Goal: Task Accomplishment & Management: Complete application form

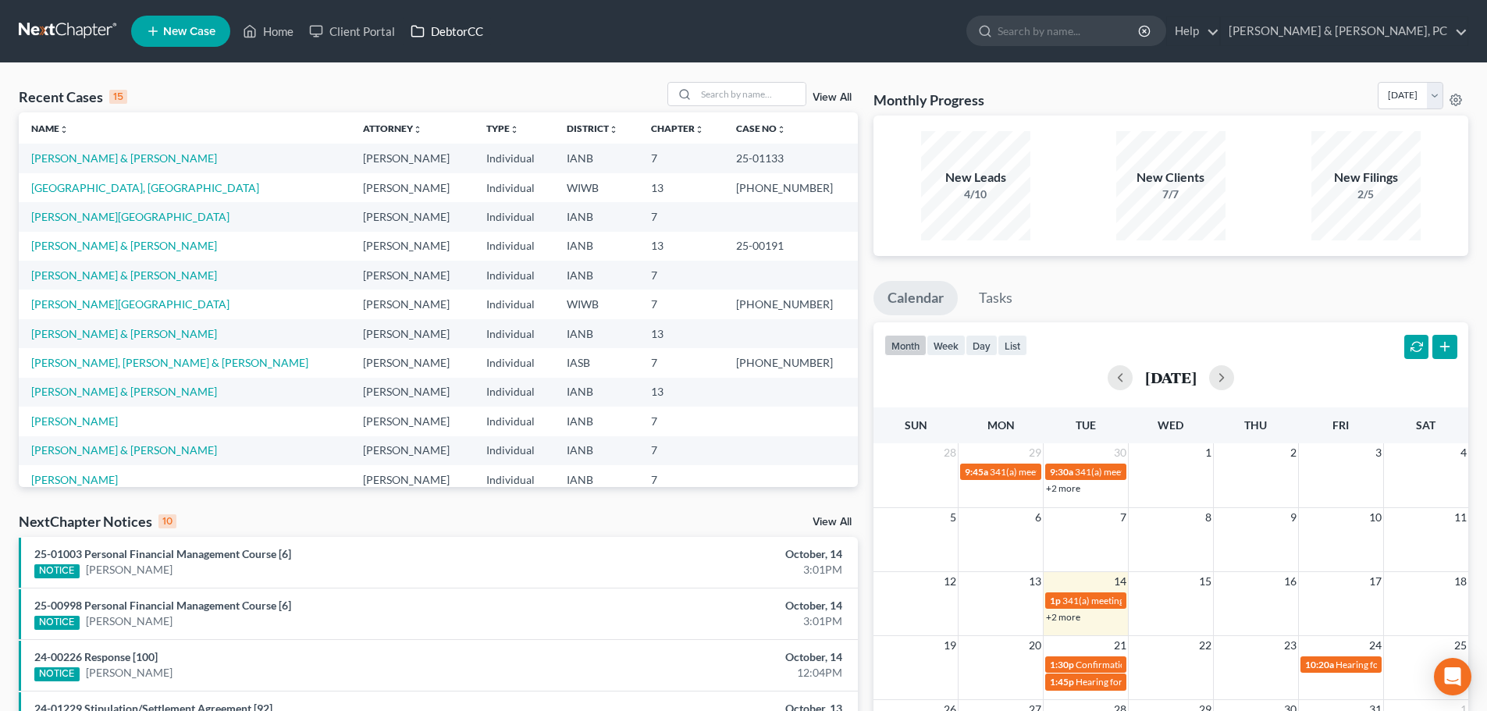
click at [468, 30] on link "DebtorCC" at bounding box center [447, 31] width 88 height 28
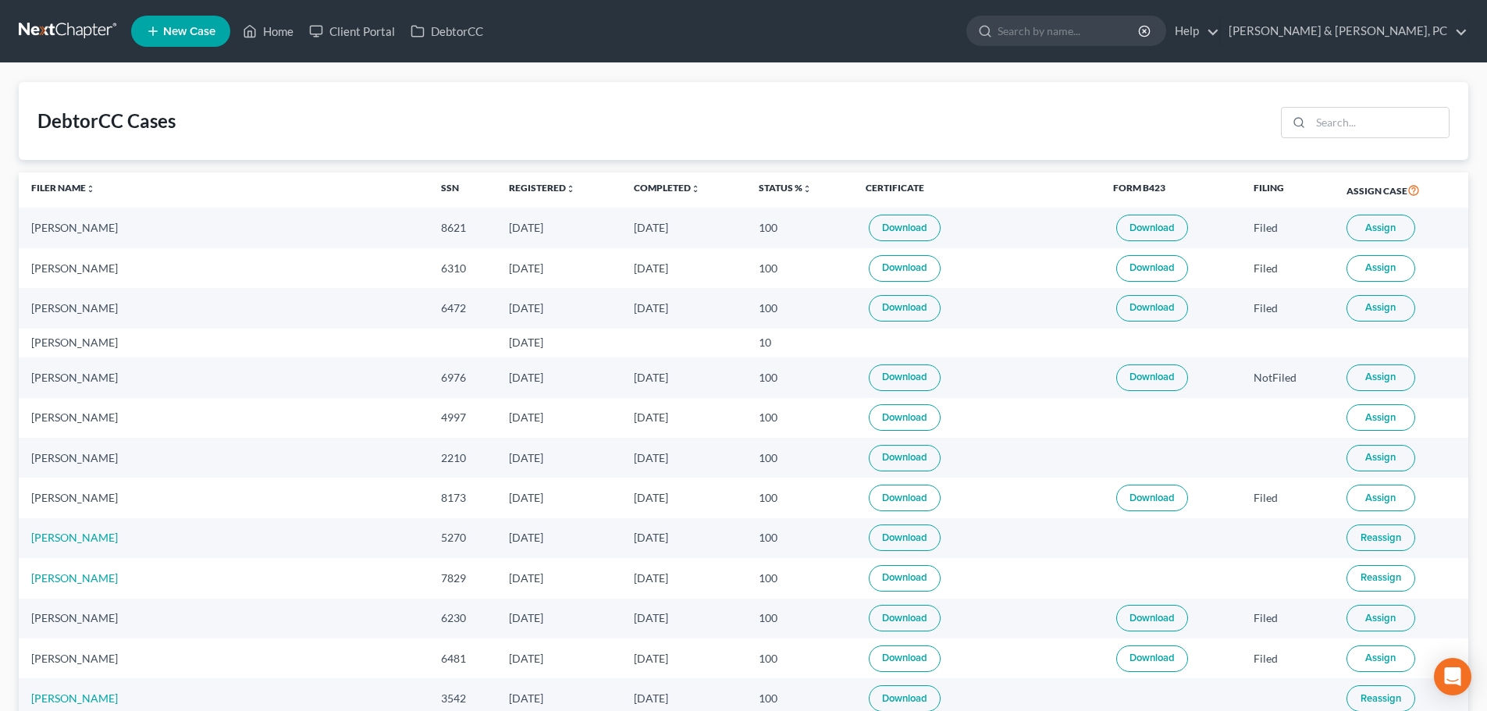
click at [206, 23] on link "New Case" at bounding box center [180, 31] width 99 height 31
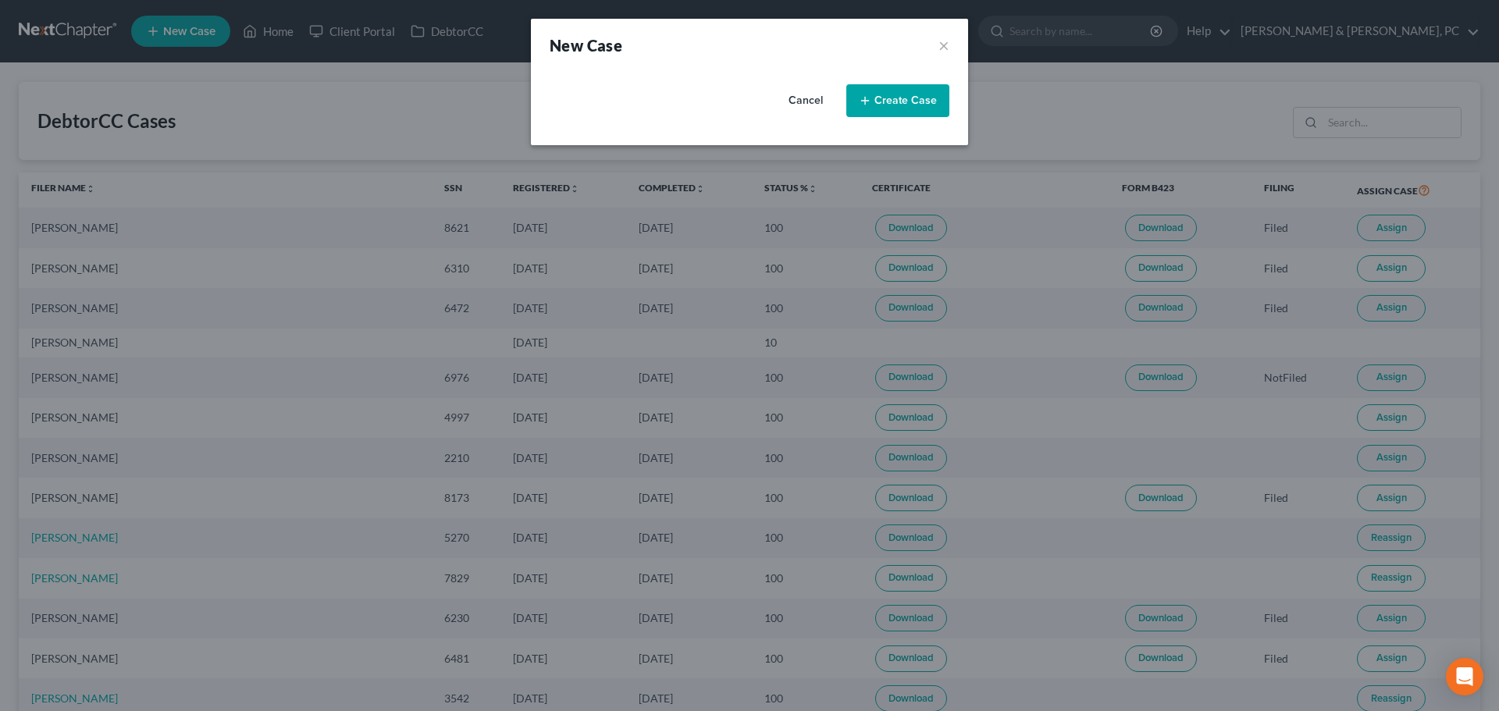
select select "29"
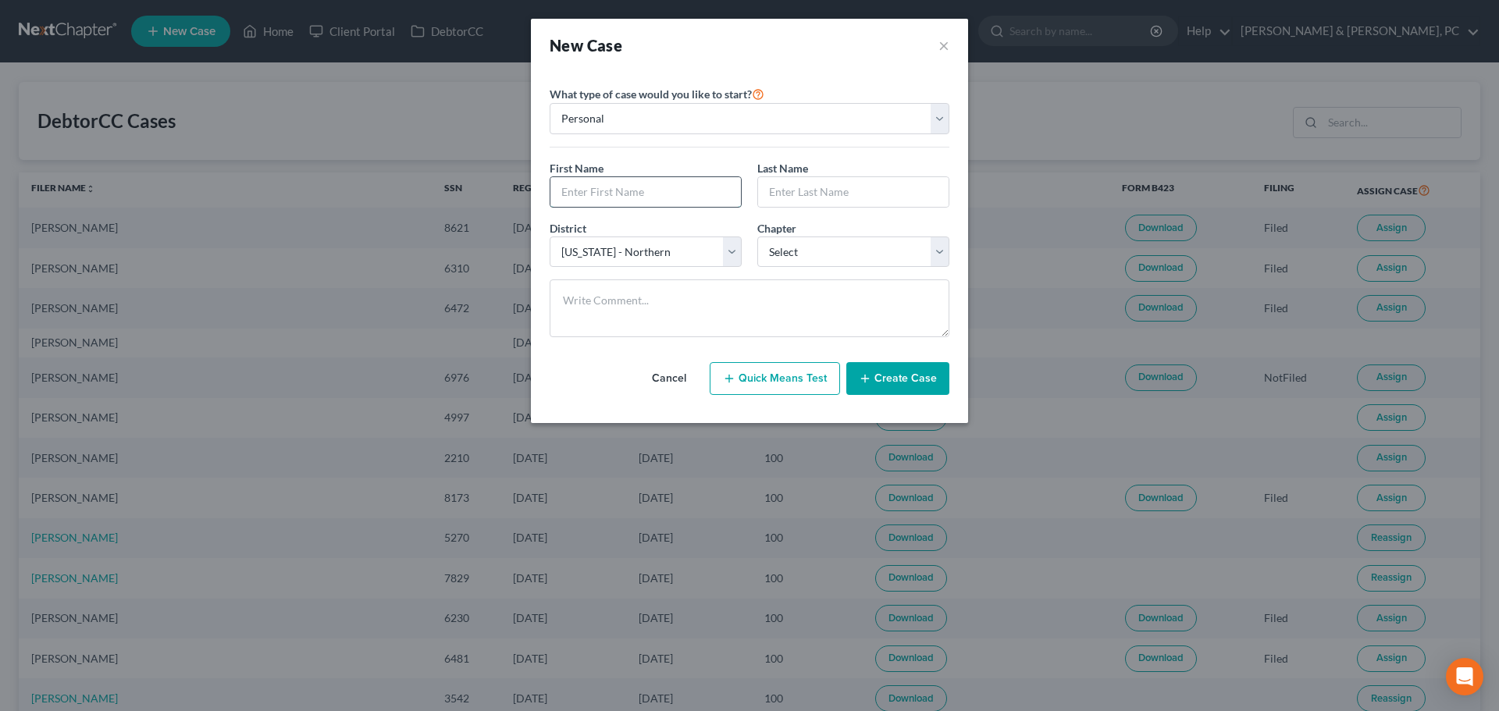
click at [699, 190] on input "text" at bounding box center [645, 192] width 190 height 30
type input "[PERSON_NAME]"
type input "Ceretti"
click at [802, 252] on select "Select 7 11 12 13" at bounding box center [853, 252] width 192 height 31
select select "0"
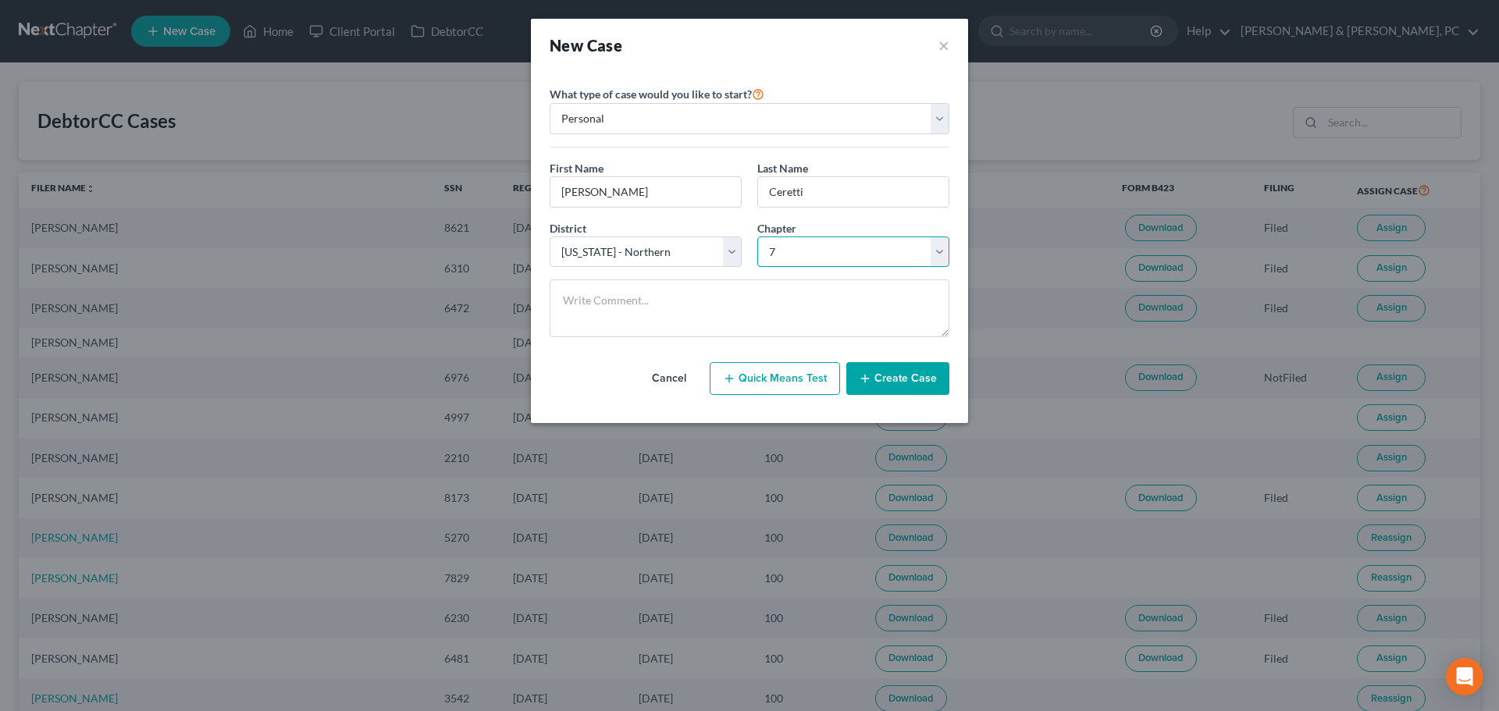
click at [757, 237] on select "Select 7 11 12 13" at bounding box center [853, 252] width 192 height 31
click at [892, 388] on button "Create Case" at bounding box center [897, 378] width 103 height 33
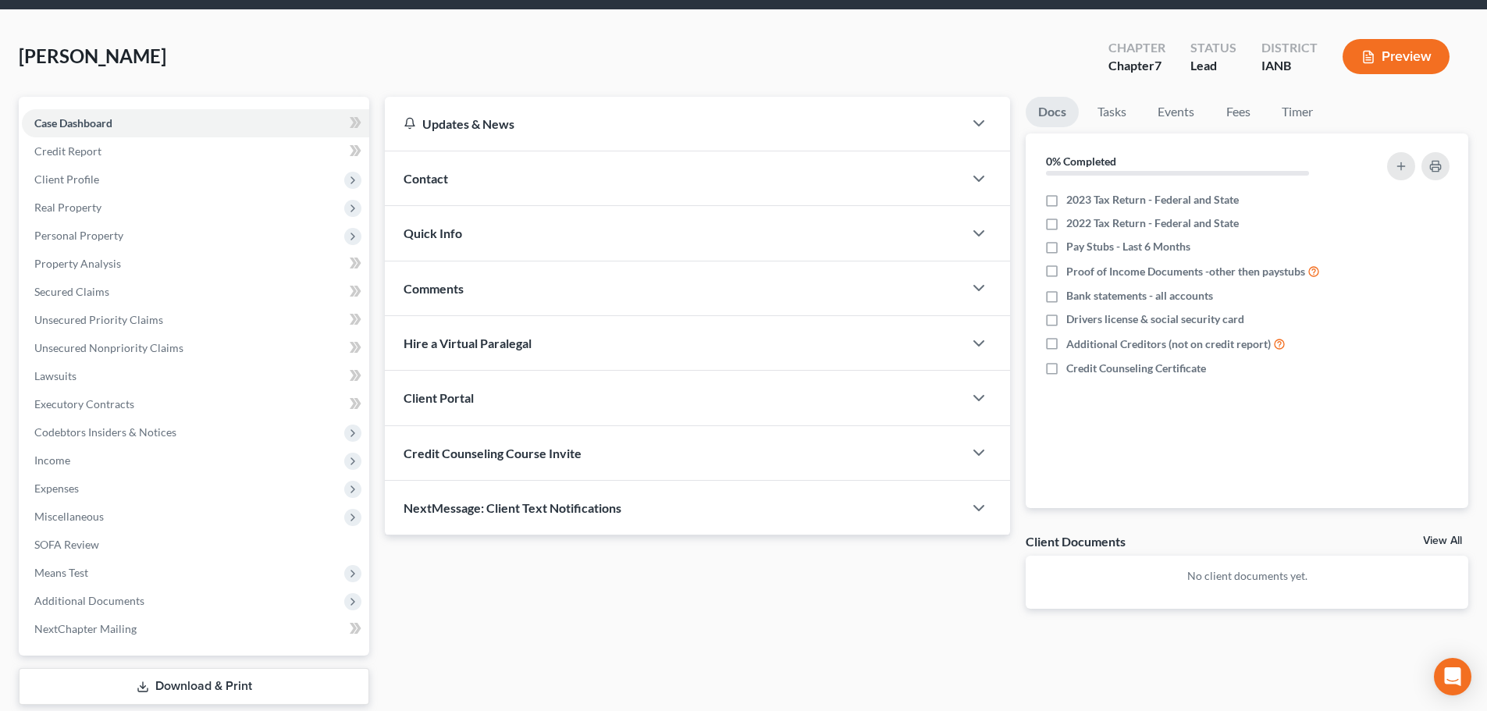
scroll to position [78, 0]
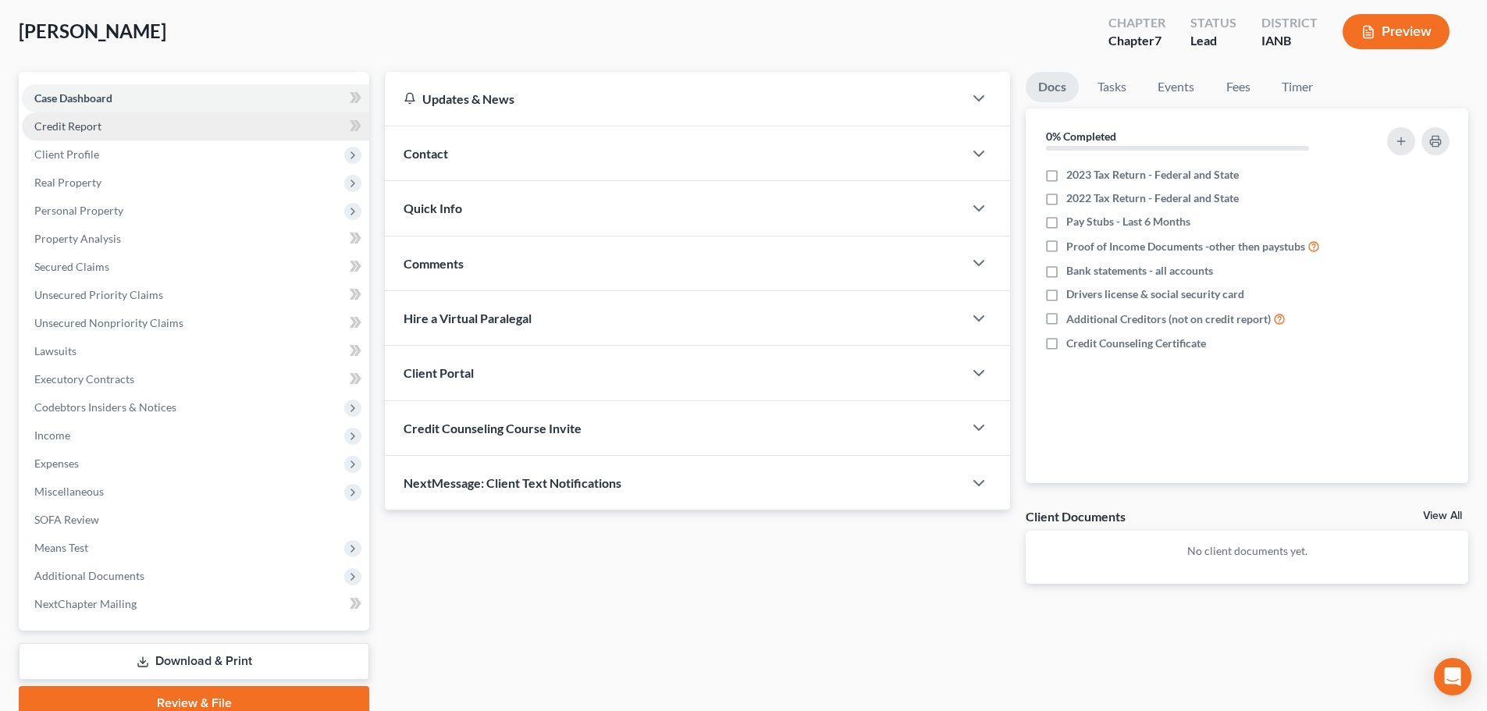
click at [259, 133] on link "Credit Report" at bounding box center [195, 126] width 347 height 28
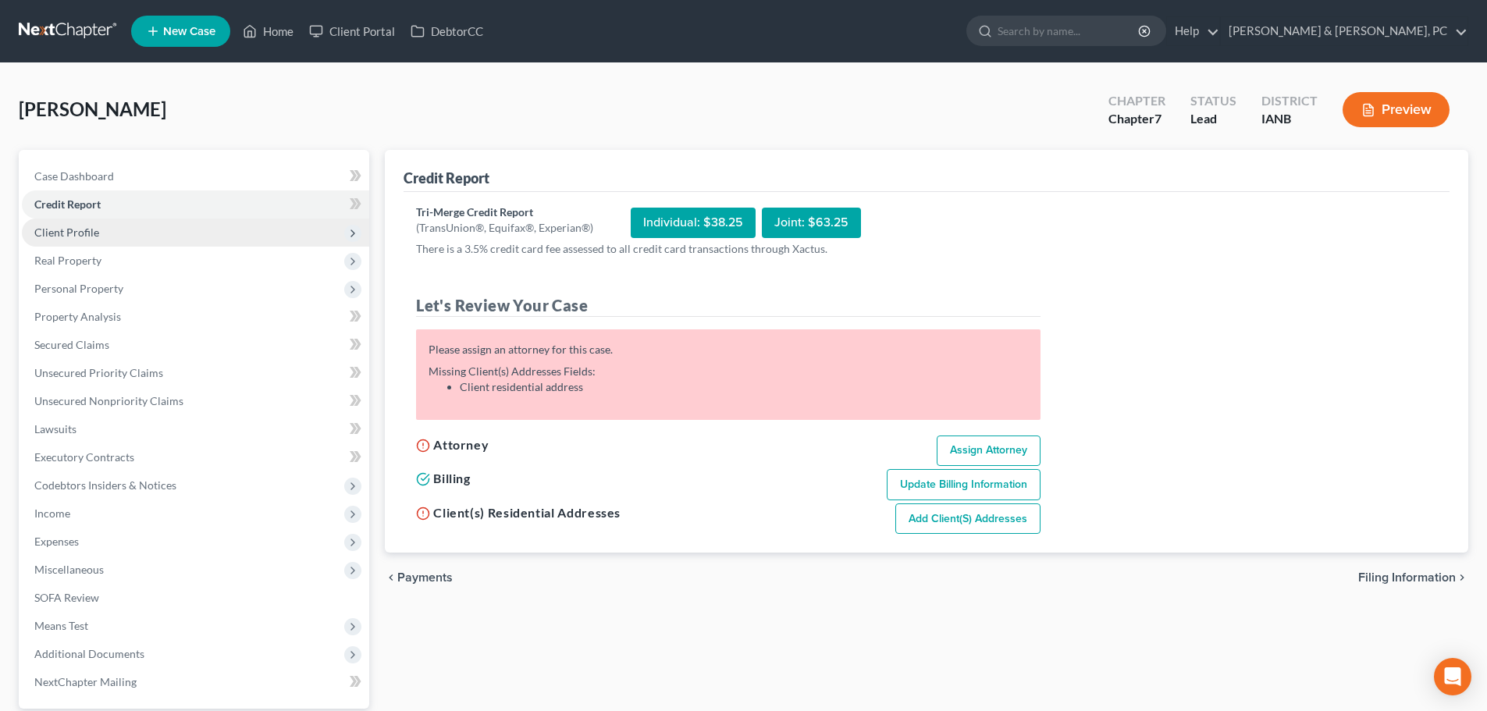
click at [237, 237] on span "Client Profile" at bounding box center [195, 233] width 347 height 28
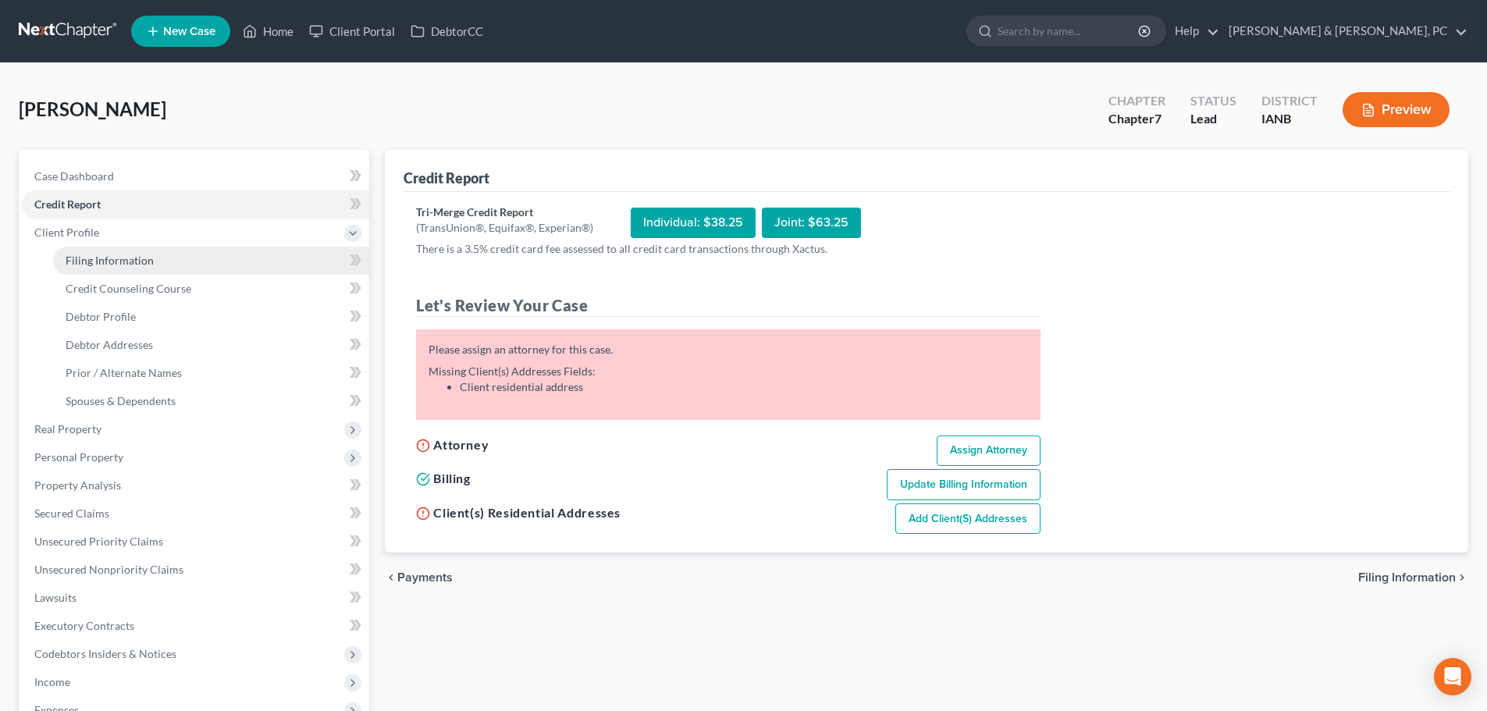
click at [206, 266] on link "Filing Information" at bounding box center [211, 261] width 316 height 28
select select "1"
select select "0"
select select "29"
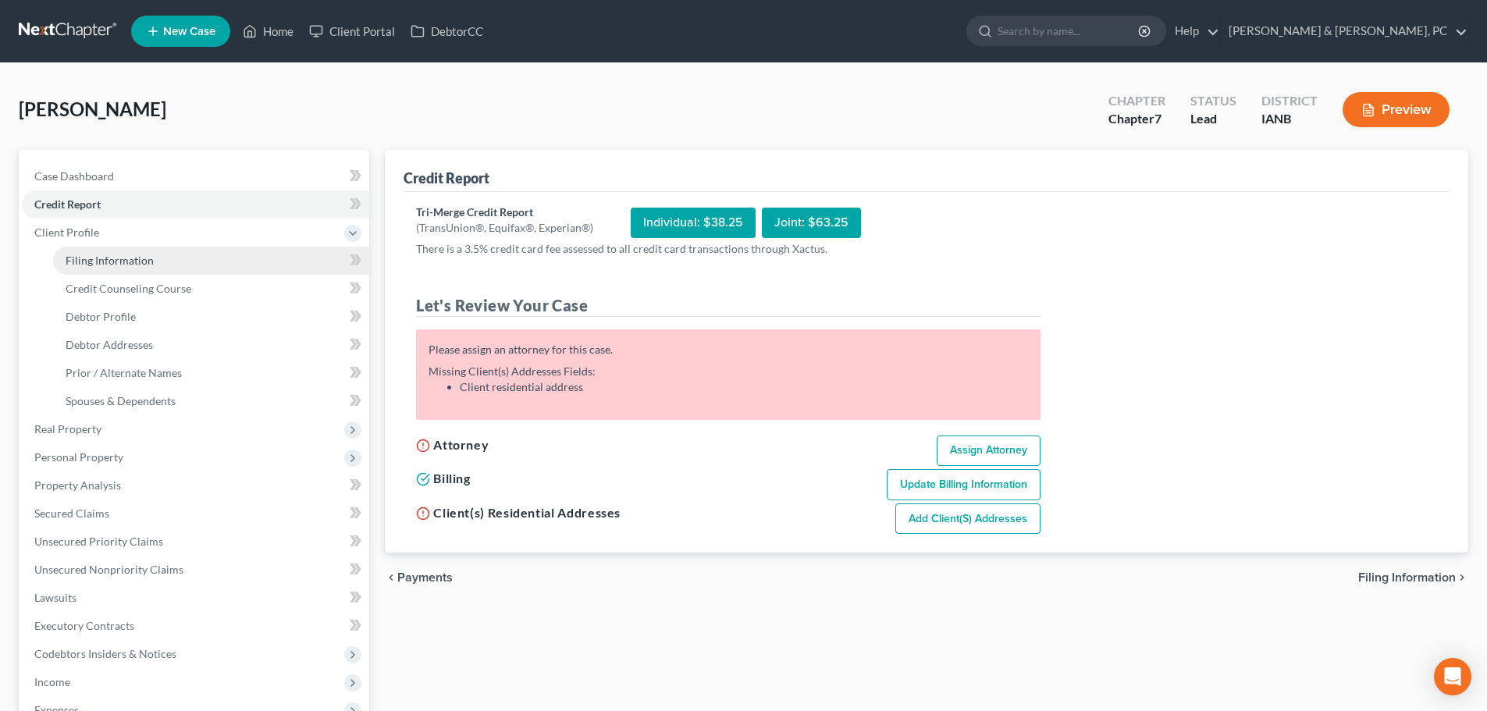
select select "16"
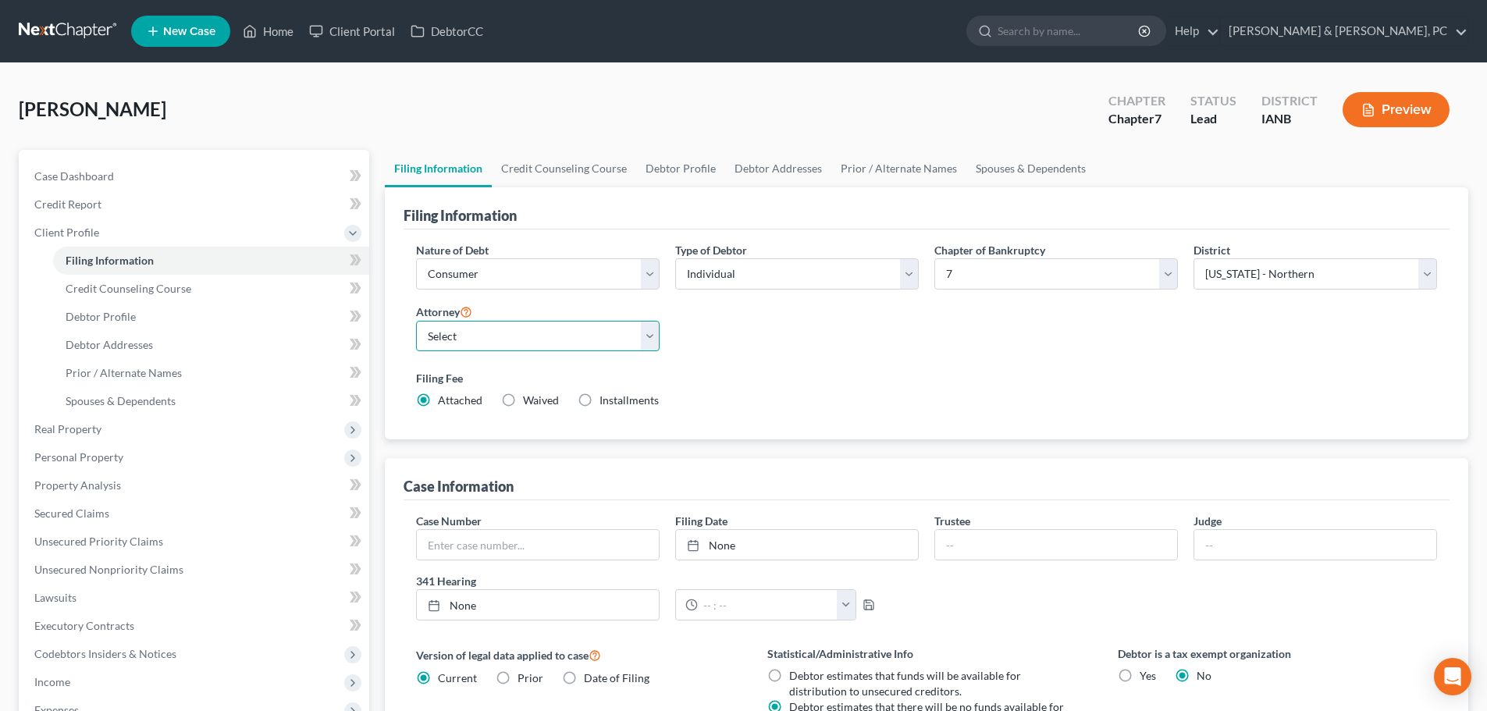
click at [523, 333] on select "Select [PERSON_NAME] - IASB" at bounding box center [538, 336] width 244 height 31
click at [490, 392] on div "Filing Fee Attached Waived Waived Installments Installments" at bounding box center [926, 389] width 1021 height 38
click at [555, 339] on select "Select [PERSON_NAME] - IASB" at bounding box center [538, 336] width 244 height 31
select select "0"
click at [416, 321] on select "Select [PERSON_NAME] - IASB" at bounding box center [538, 336] width 244 height 31
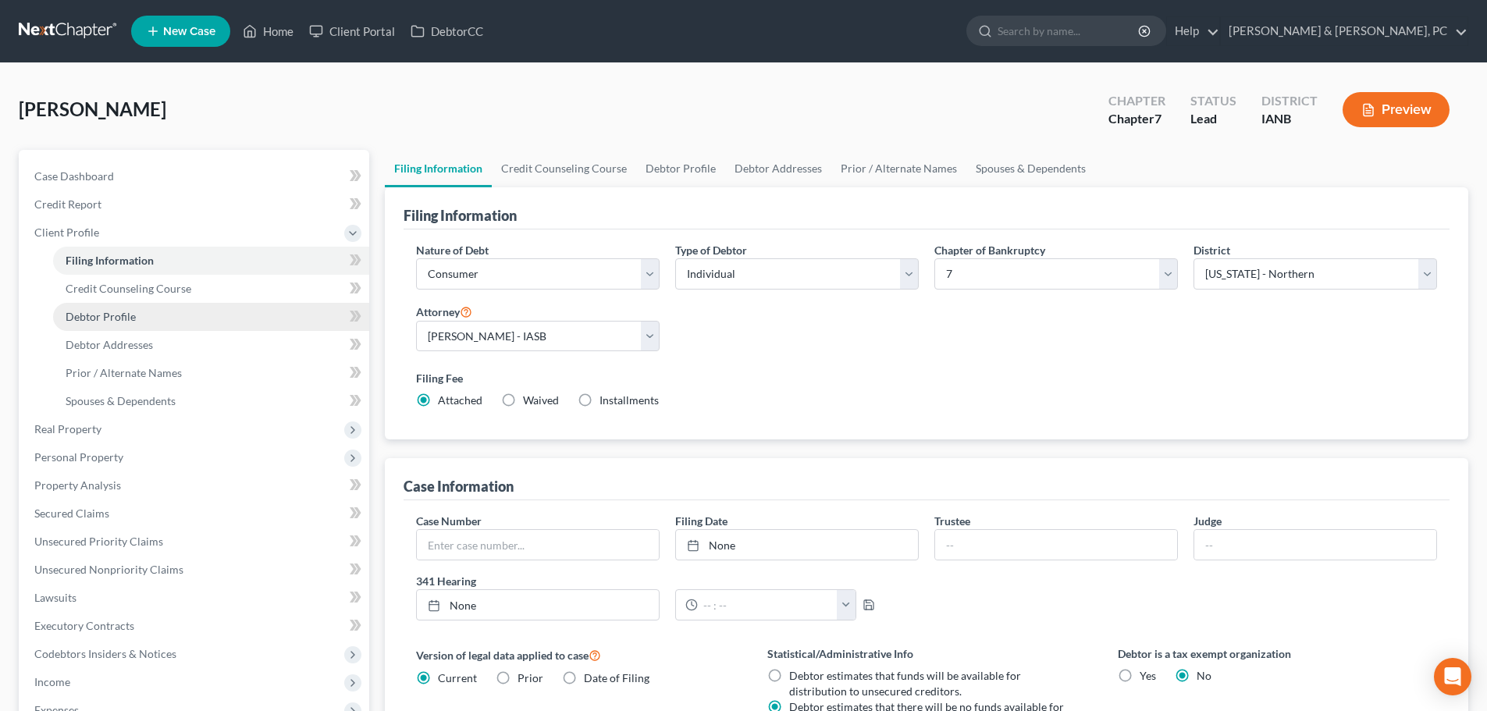
click at [151, 310] on link "Debtor Profile" at bounding box center [211, 317] width 316 height 28
select select "0"
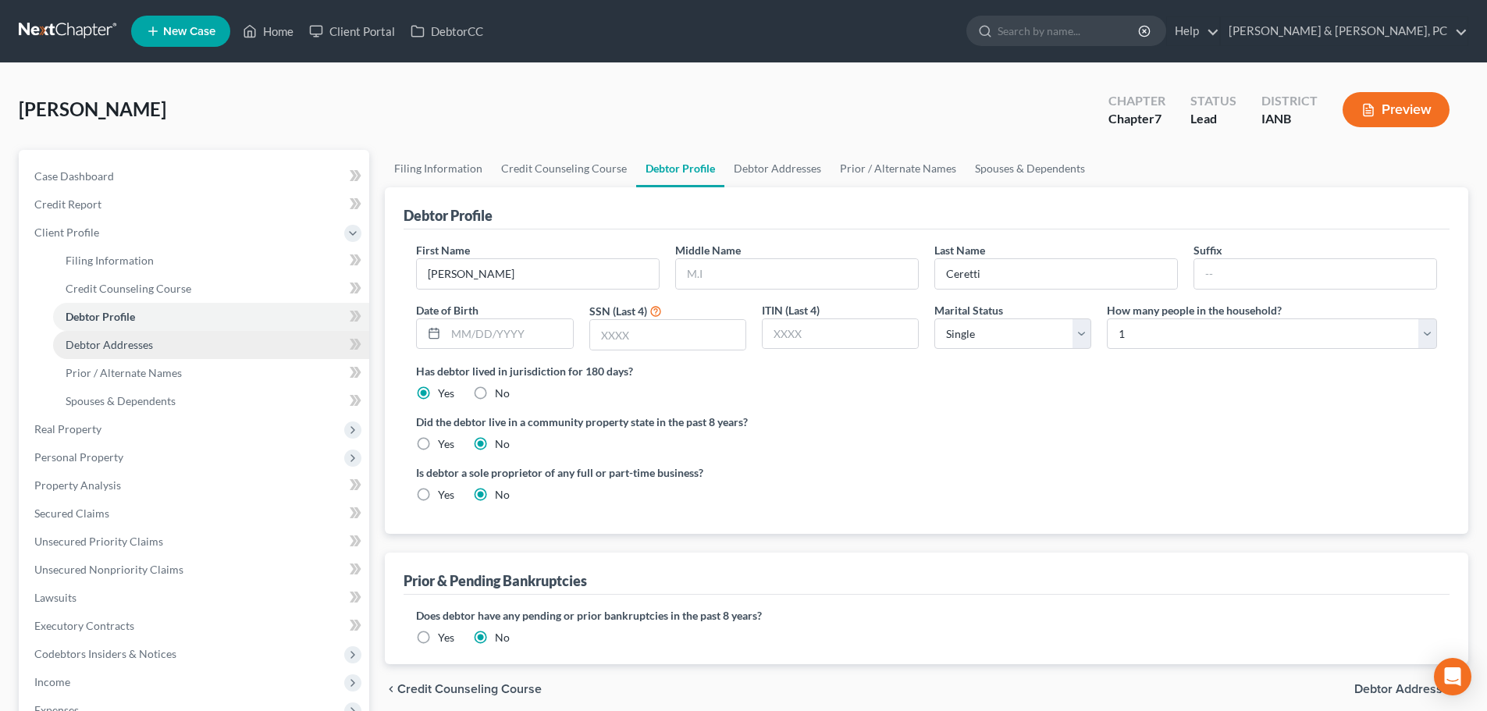
click at [180, 346] on link "Debtor Addresses" at bounding box center [211, 345] width 316 height 28
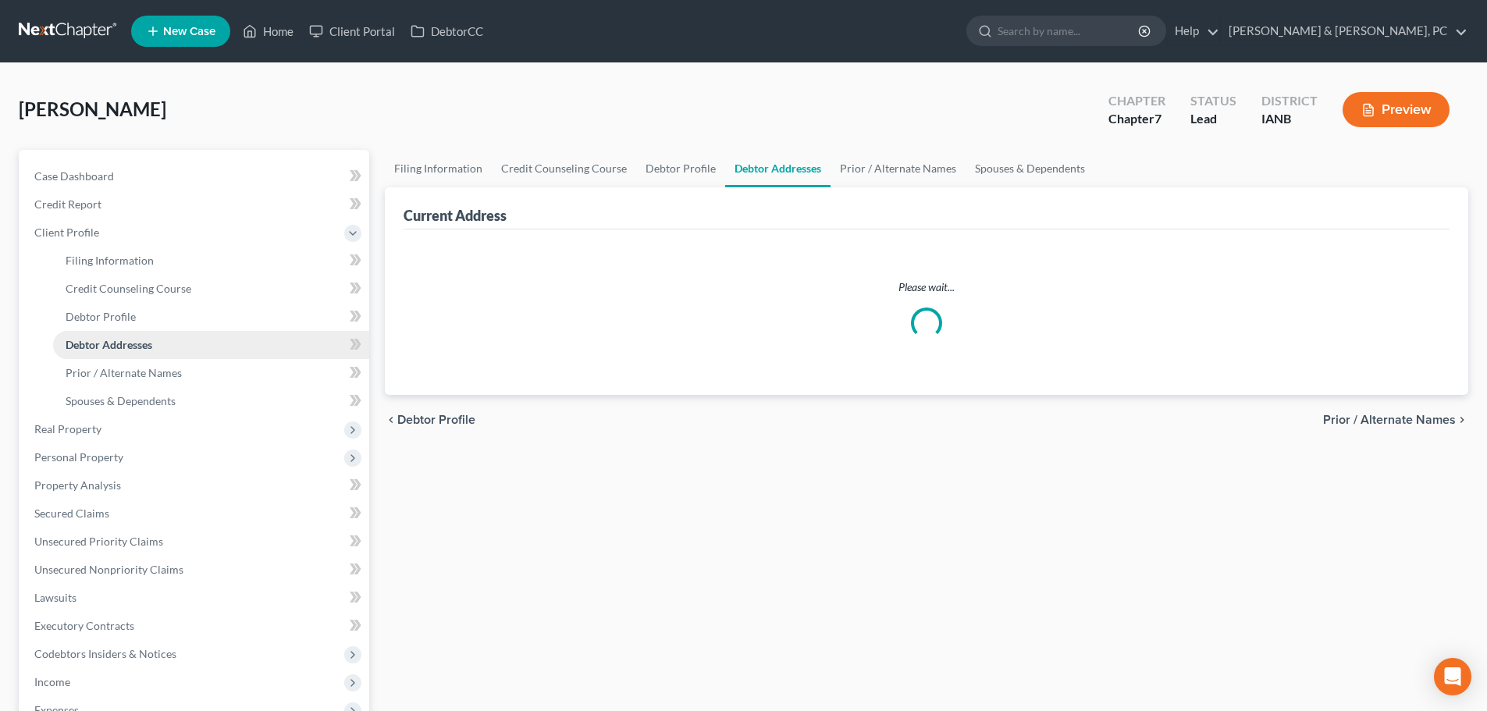
select select "0"
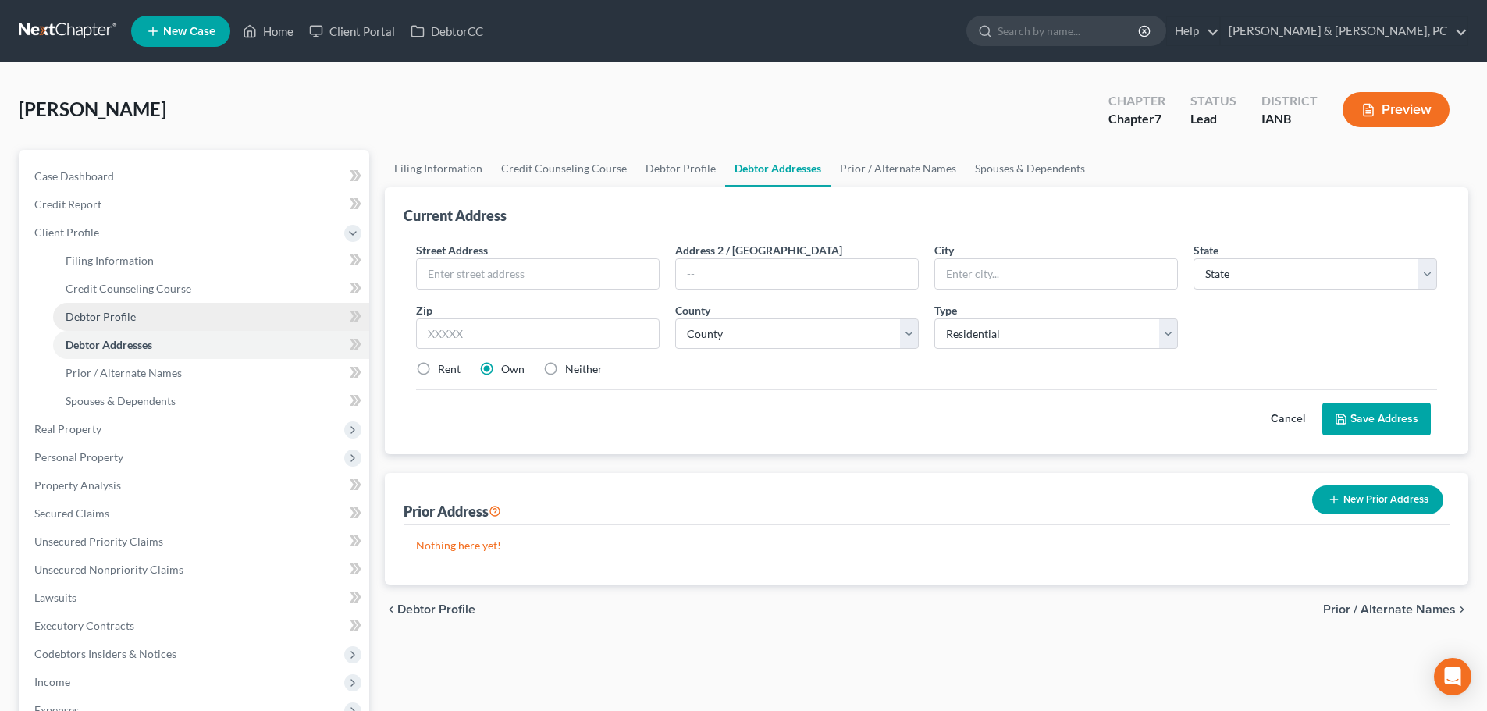
click at [170, 310] on link "Debtor Profile" at bounding box center [211, 317] width 316 height 28
select select "0"
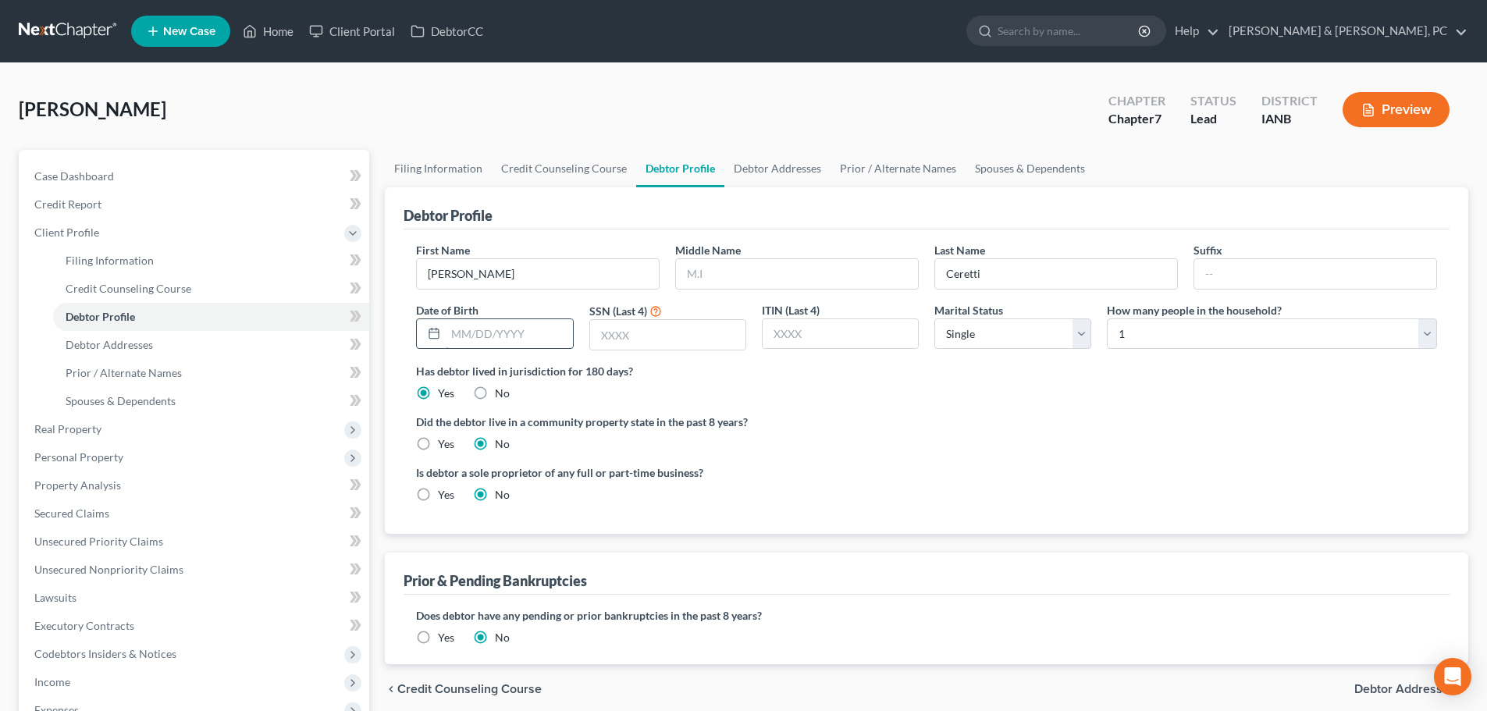
click at [490, 336] on input "text" at bounding box center [509, 334] width 126 height 30
type input "[DATE]"
type input "2245"
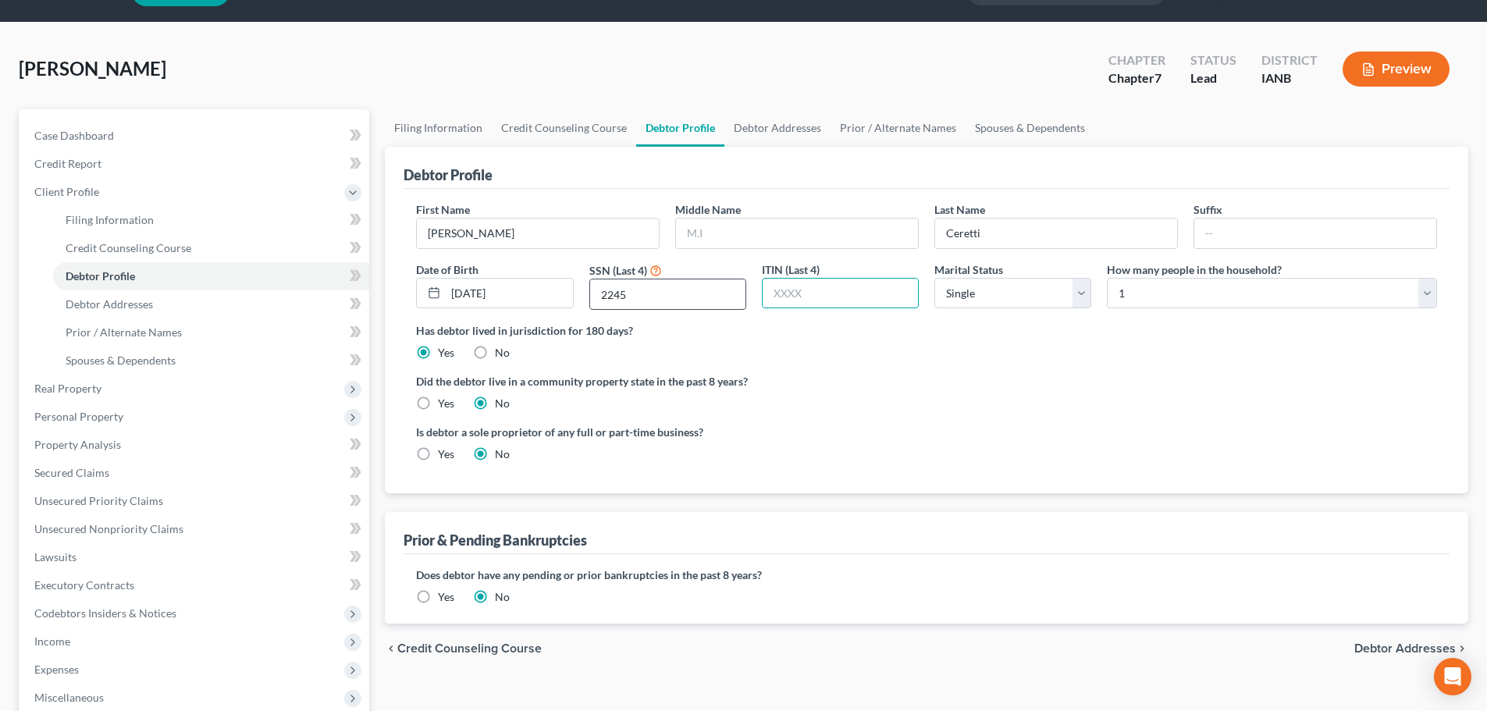
scroll to position [78, 0]
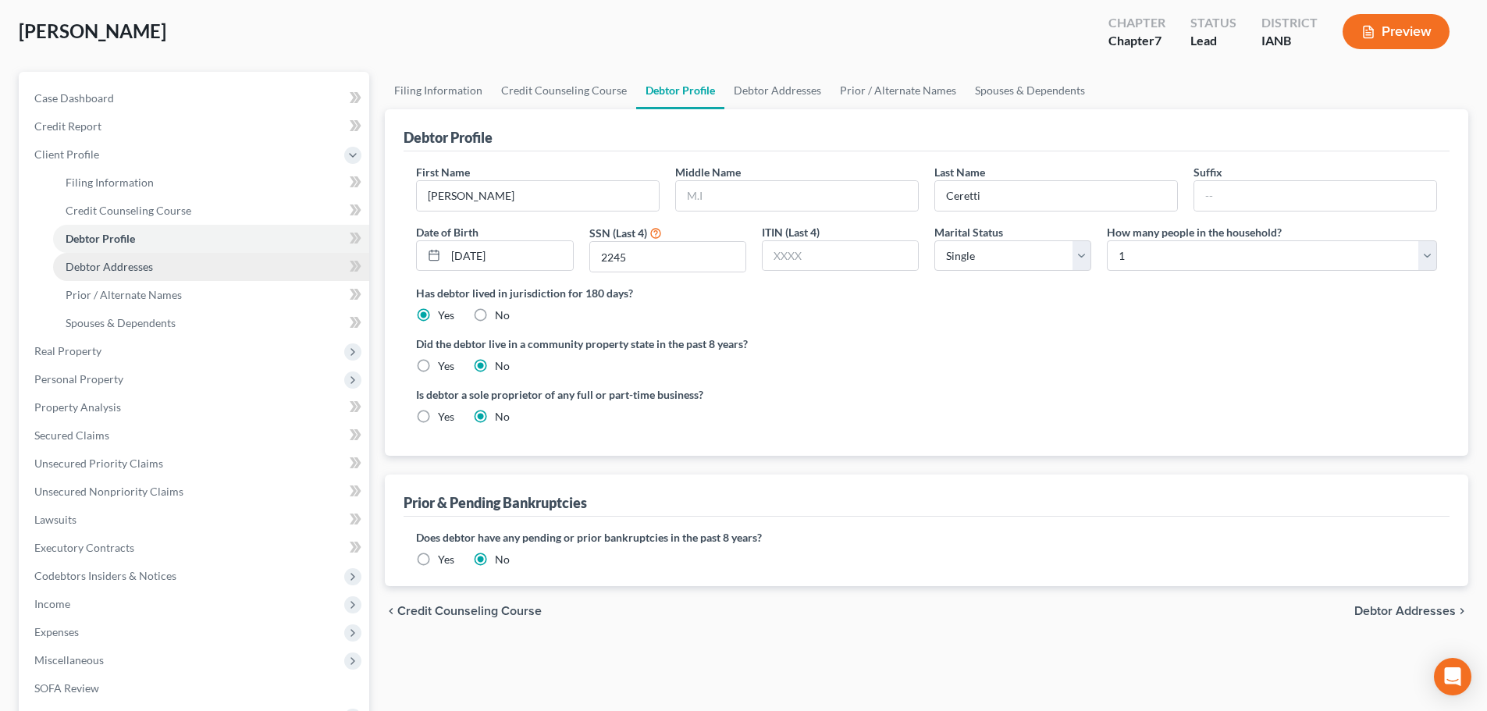
click at [171, 257] on link "Debtor Addresses" at bounding box center [211, 267] width 316 height 28
select select "0"
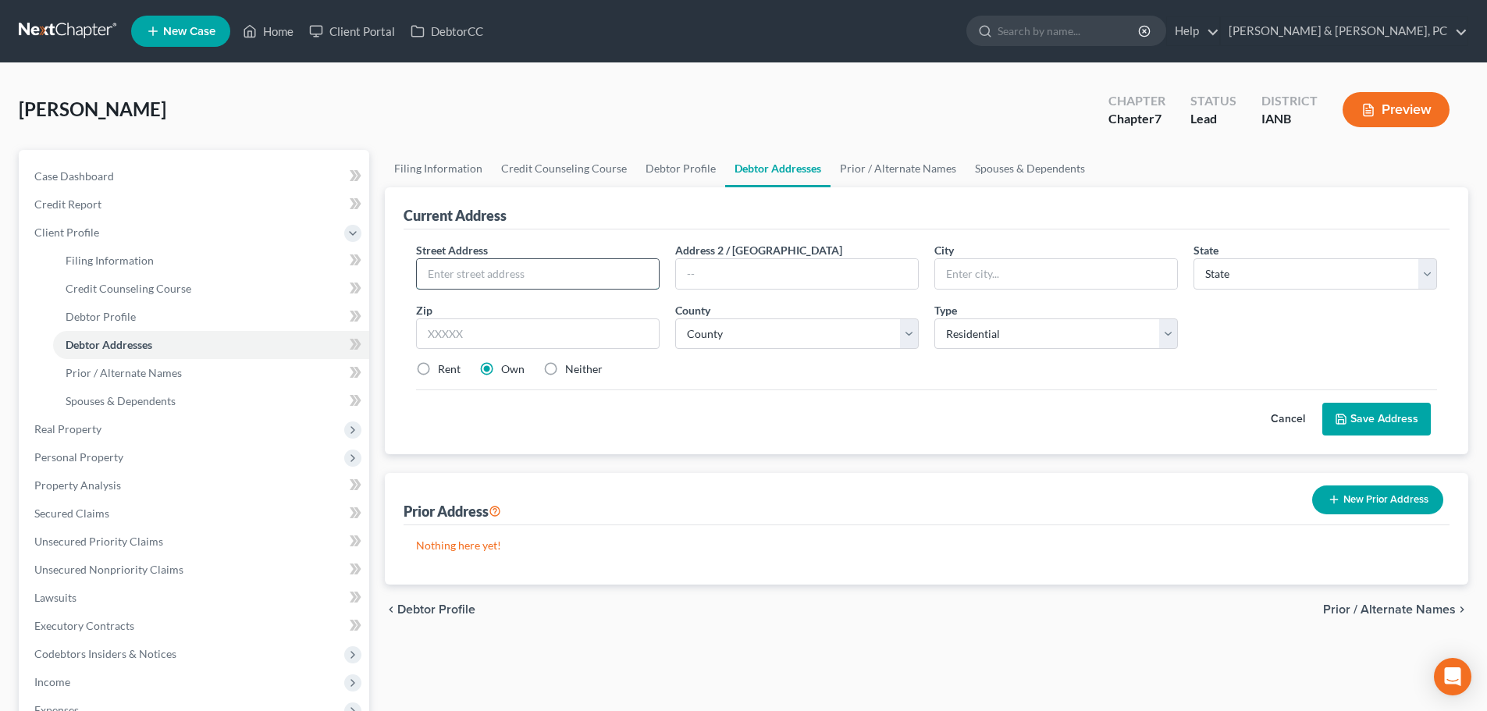
click at [541, 276] on input "text" at bounding box center [538, 274] width 242 height 30
paste input "2000 Westown Pky"
type input "2000 Westown Pky"
click at [748, 264] on input "text" at bounding box center [797, 274] width 242 height 30
paste input "Apt#13"
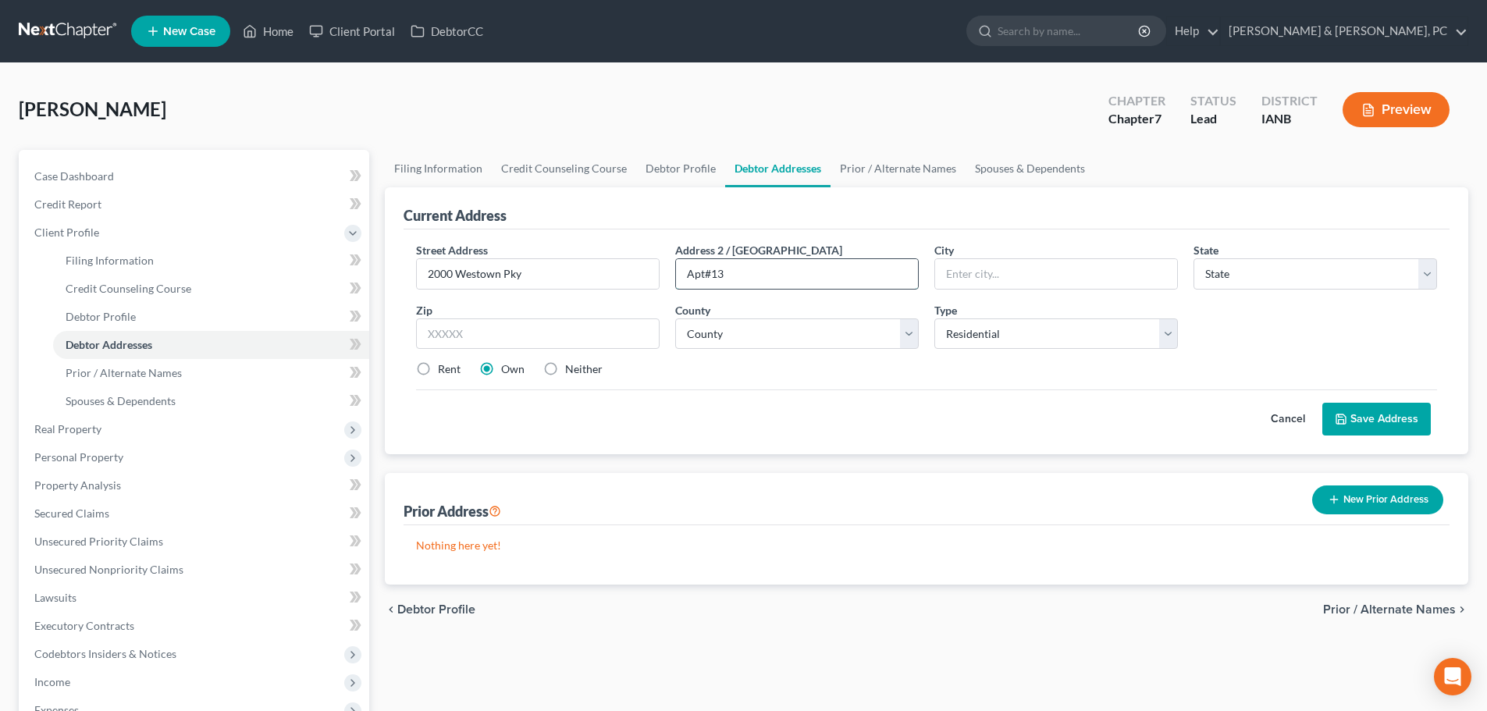
drag, startPoint x: 735, startPoint y: 276, endPoint x: 758, endPoint y: 275, distance: 22.6
click at [758, 275] on input "Apt#13" at bounding box center [797, 274] width 242 height 30
type input "Apt#13"
click at [1099, 282] on input "text" at bounding box center [1056, 274] width 242 height 30
paste input "[GEOGRAPHIC_DATA]"
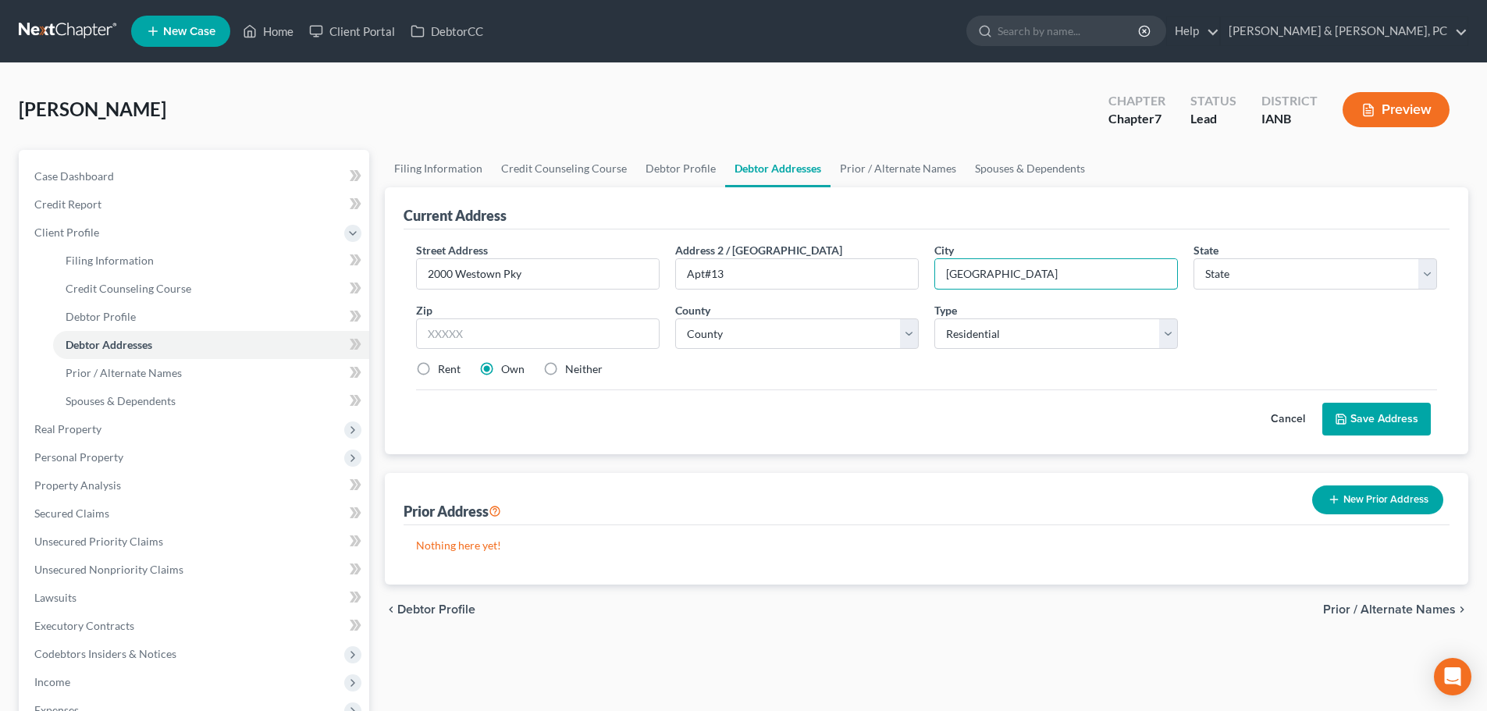
type input "[GEOGRAPHIC_DATA]"
click at [1234, 272] on select "State [US_STATE] AK AR AZ CA CO CT DE DC [GEOGRAPHIC_DATA] [GEOGRAPHIC_DATA] GU…" at bounding box center [1315, 273] width 244 height 31
click at [1267, 274] on select "State [US_STATE] AK AR AZ CA CO CT DE DC [GEOGRAPHIC_DATA] [GEOGRAPHIC_DATA] GU…" at bounding box center [1315, 273] width 244 height 31
drag, startPoint x: 1267, startPoint y: 274, endPoint x: 1264, endPoint y: 285, distance: 11.4
click at [1267, 274] on select "State [US_STATE] AK AR AZ CA CO CT DE DC [GEOGRAPHIC_DATA] [GEOGRAPHIC_DATA] GU…" at bounding box center [1315, 273] width 244 height 31
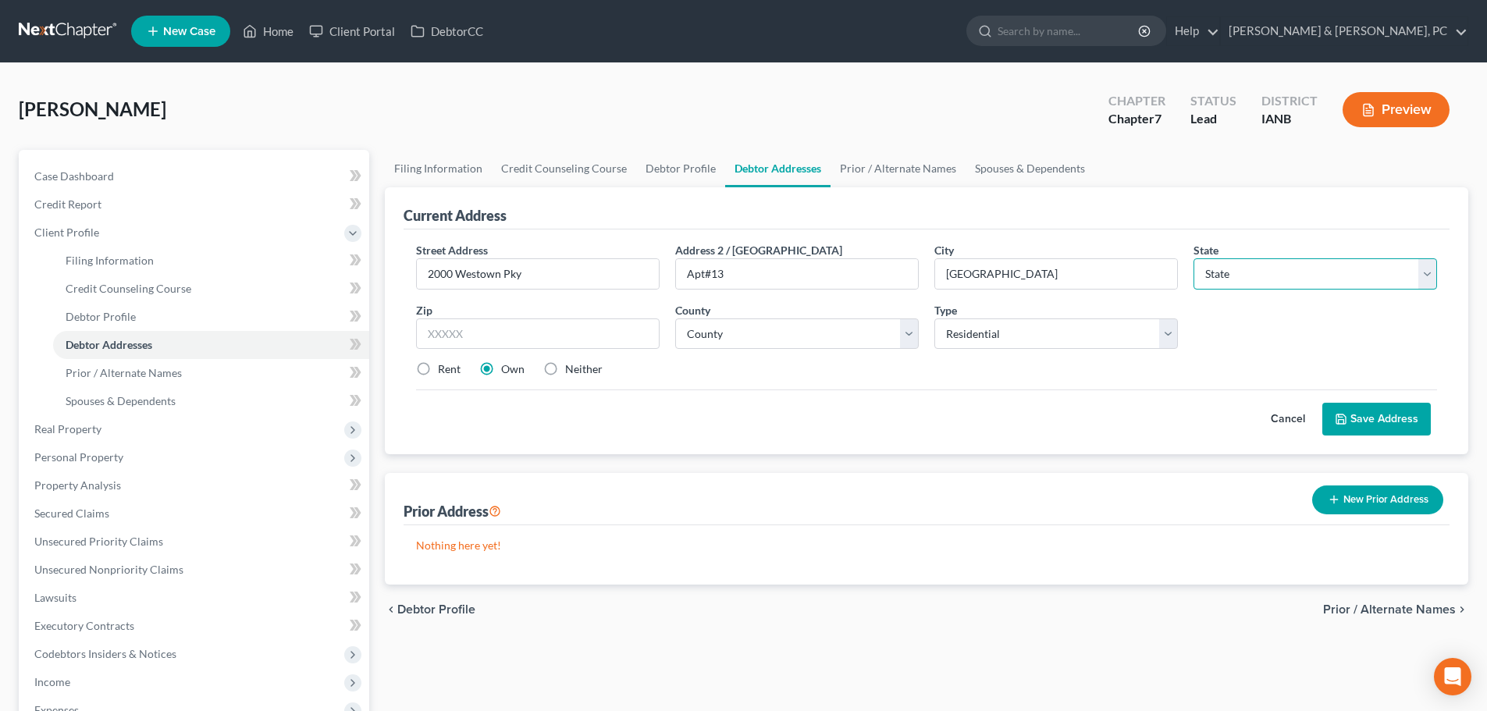
select select "16"
click at [1193, 258] on select "State [US_STATE] AK AR AZ CA CO CT DE DC [GEOGRAPHIC_DATA] [GEOGRAPHIC_DATA] GU…" at bounding box center [1315, 273] width 244 height 31
click at [509, 340] on input "text" at bounding box center [538, 333] width 244 height 31
type input "50265"
click at [813, 326] on select "County [GEOGRAPHIC_DATA] [GEOGRAPHIC_DATA] [GEOGRAPHIC_DATA] [GEOGRAPHIC_DATA] …" at bounding box center [797, 333] width 244 height 31
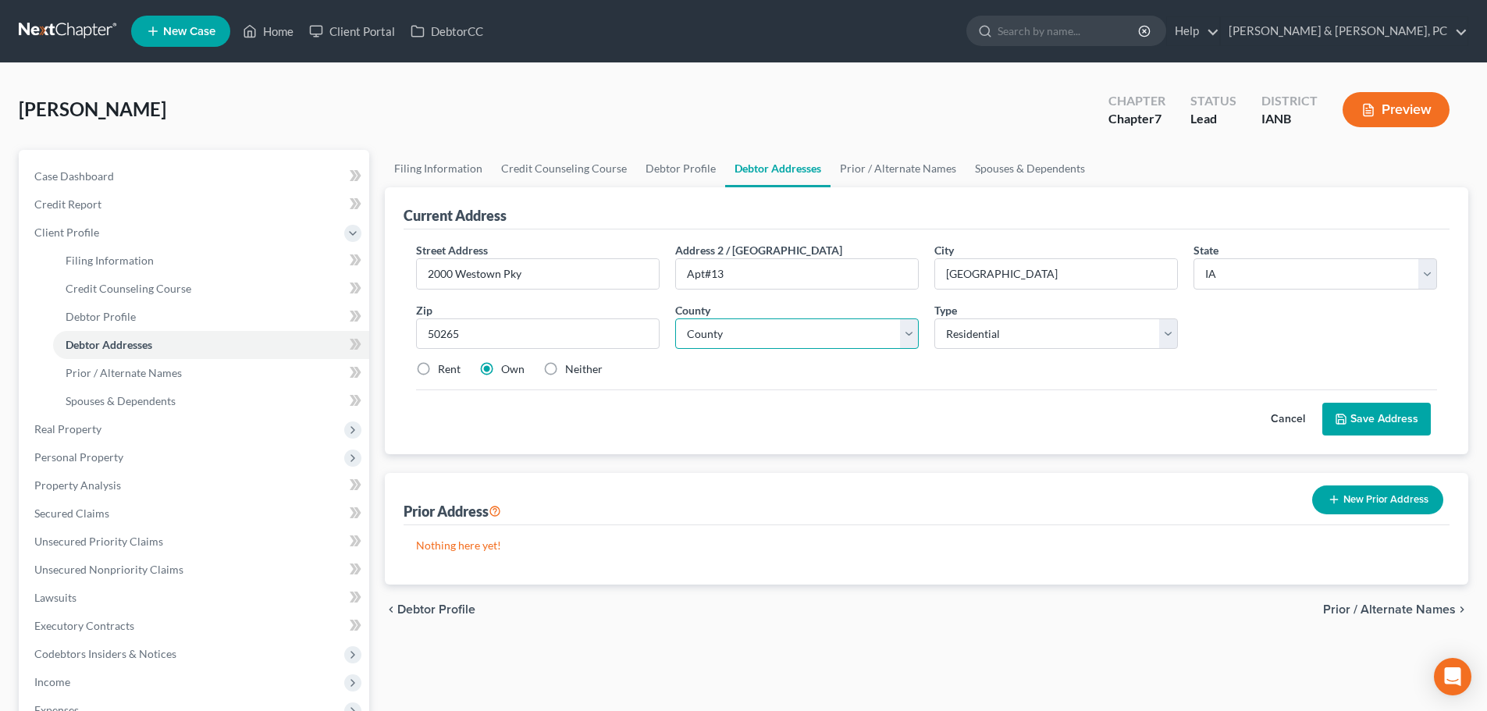
select select "76"
click at [675, 318] on select "County [GEOGRAPHIC_DATA] [GEOGRAPHIC_DATA] [GEOGRAPHIC_DATA] [GEOGRAPHIC_DATA] …" at bounding box center [797, 333] width 244 height 31
click at [1389, 416] on button "Save Address" at bounding box center [1376, 419] width 108 height 33
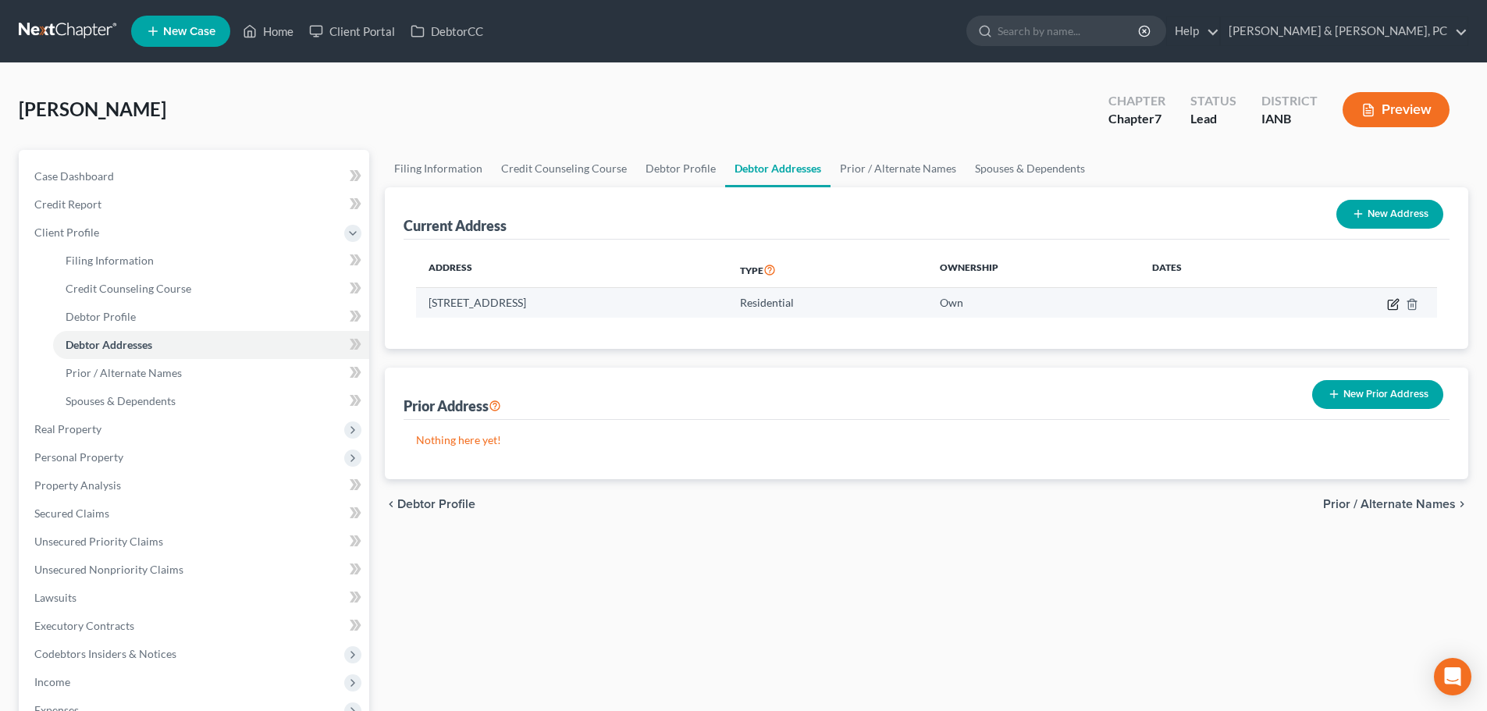
click at [1392, 307] on icon "button" at bounding box center [1393, 304] width 12 height 12
select select "16"
select select "76"
select select "0"
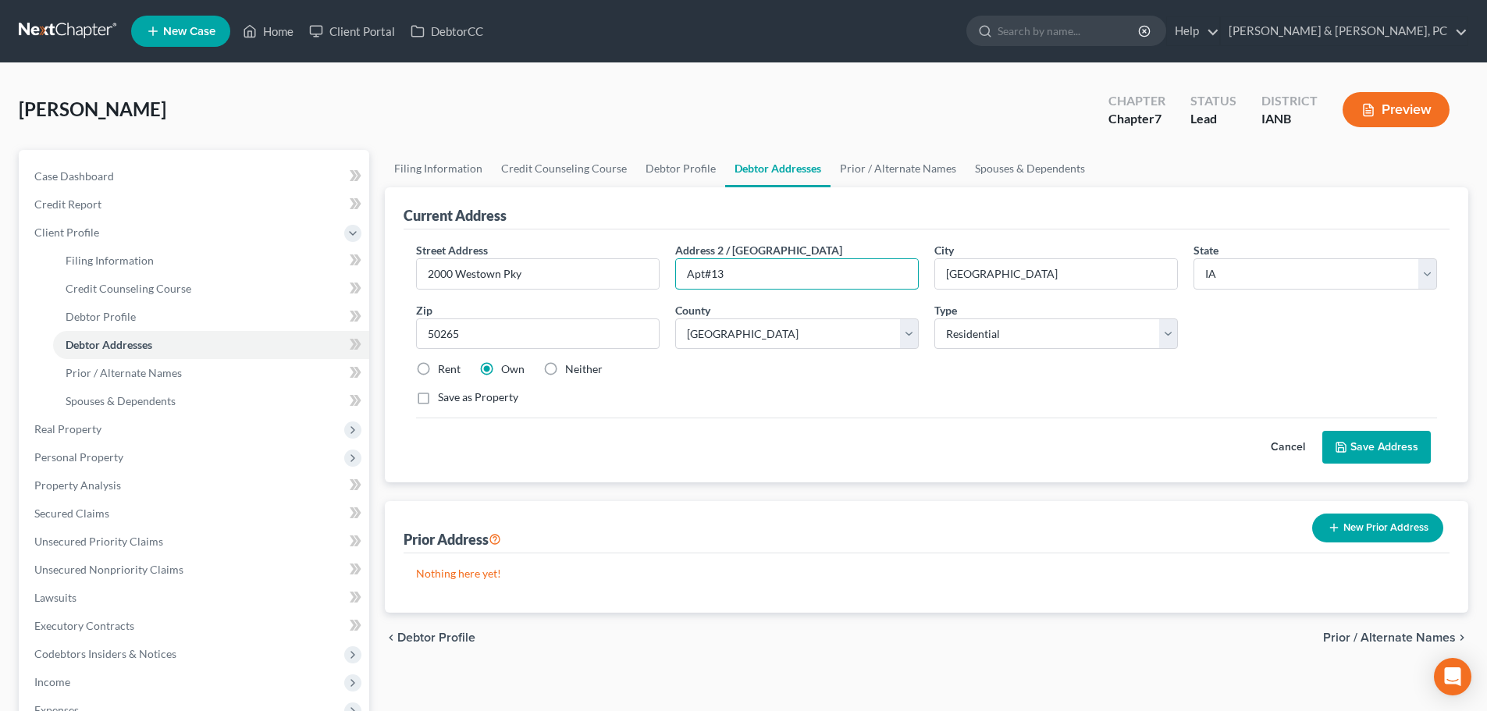
drag, startPoint x: 731, startPoint y: 275, endPoint x: 668, endPoint y: 274, distance: 63.2
click at [668, 274] on div "Address [GEOGRAPHIC_DATA]#13" at bounding box center [796, 266] width 259 height 48
click at [520, 270] on input "2000 Westown PkyApt#13" at bounding box center [538, 274] width 242 height 30
paste input "[GEOGRAPHIC_DATA]"
drag, startPoint x: 621, startPoint y: 276, endPoint x: 525, endPoint y: 265, distance: 96.5
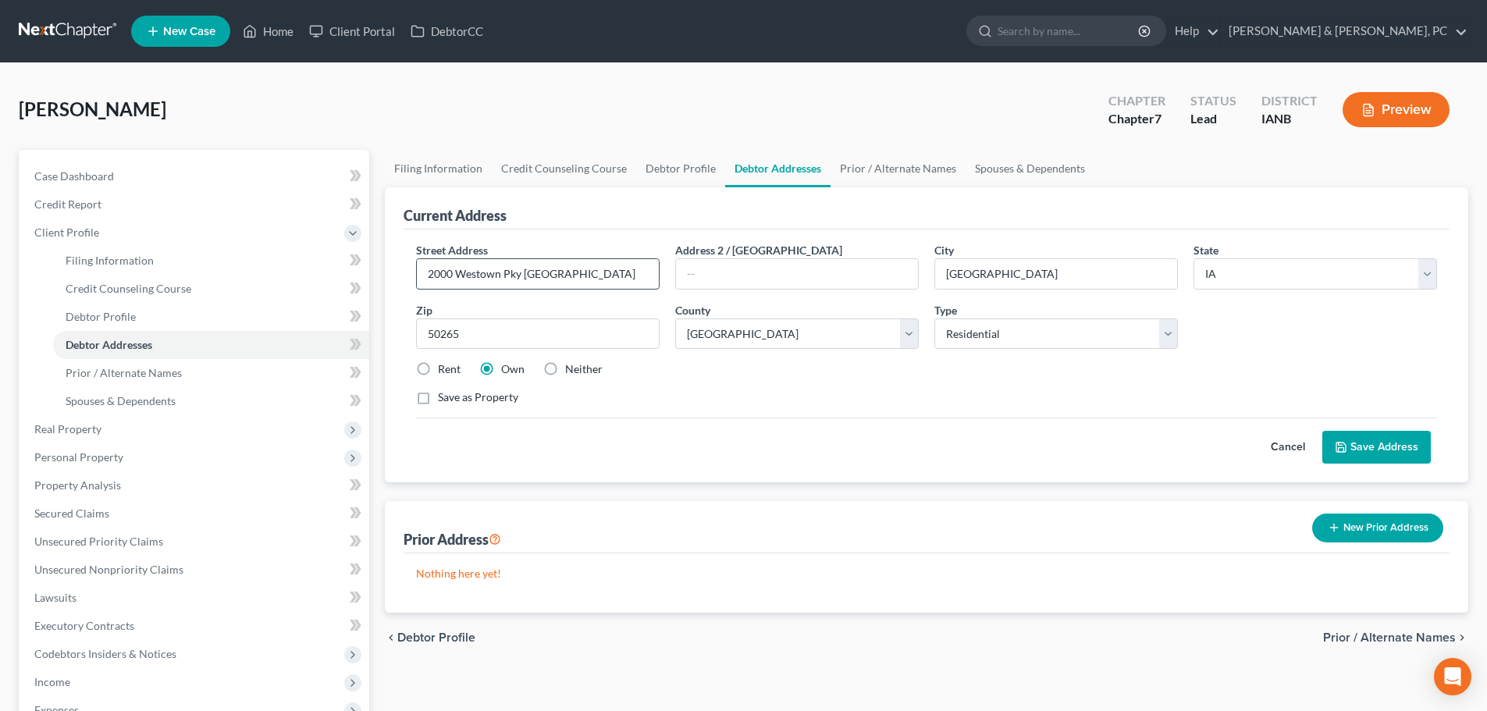
click at [525, 265] on input "2000 Westown Pky [GEOGRAPHIC_DATA]" at bounding box center [538, 274] width 242 height 30
click at [604, 279] on input "2000 Westown Pky" at bounding box center [538, 274] width 242 height 30
paste input "Apt#13"
click at [542, 270] on input "2000 Westown Pky Apt#13" at bounding box center [538, 274] width 242 height 30
click at [593, 278] on input "2000 Westown Pky Apt #13" at bounding box center [538, 274] width 242 height 30
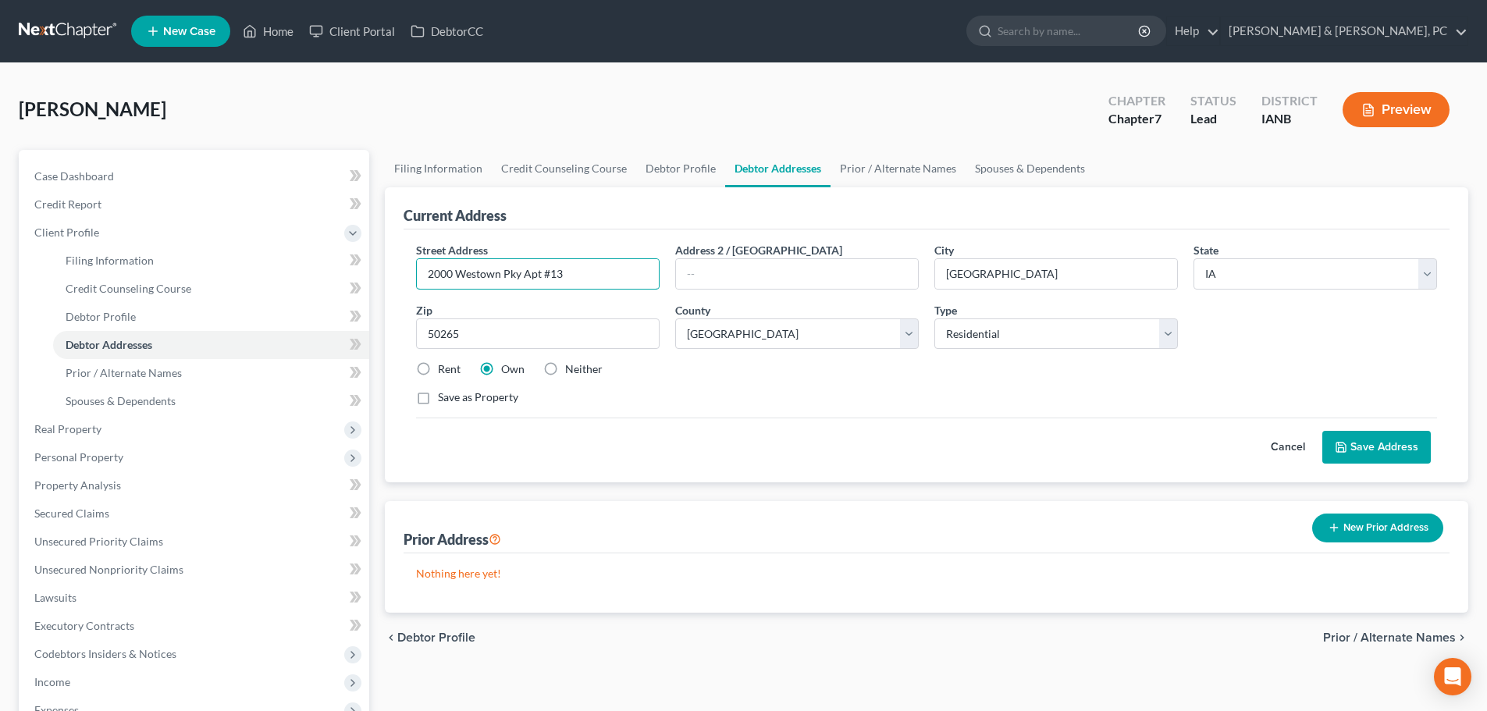
type input "2000 Westown Pky Apt #13"
click at [1389, 439] on button "Save Address" at bounding box center [1376, 447] width 108 height 33
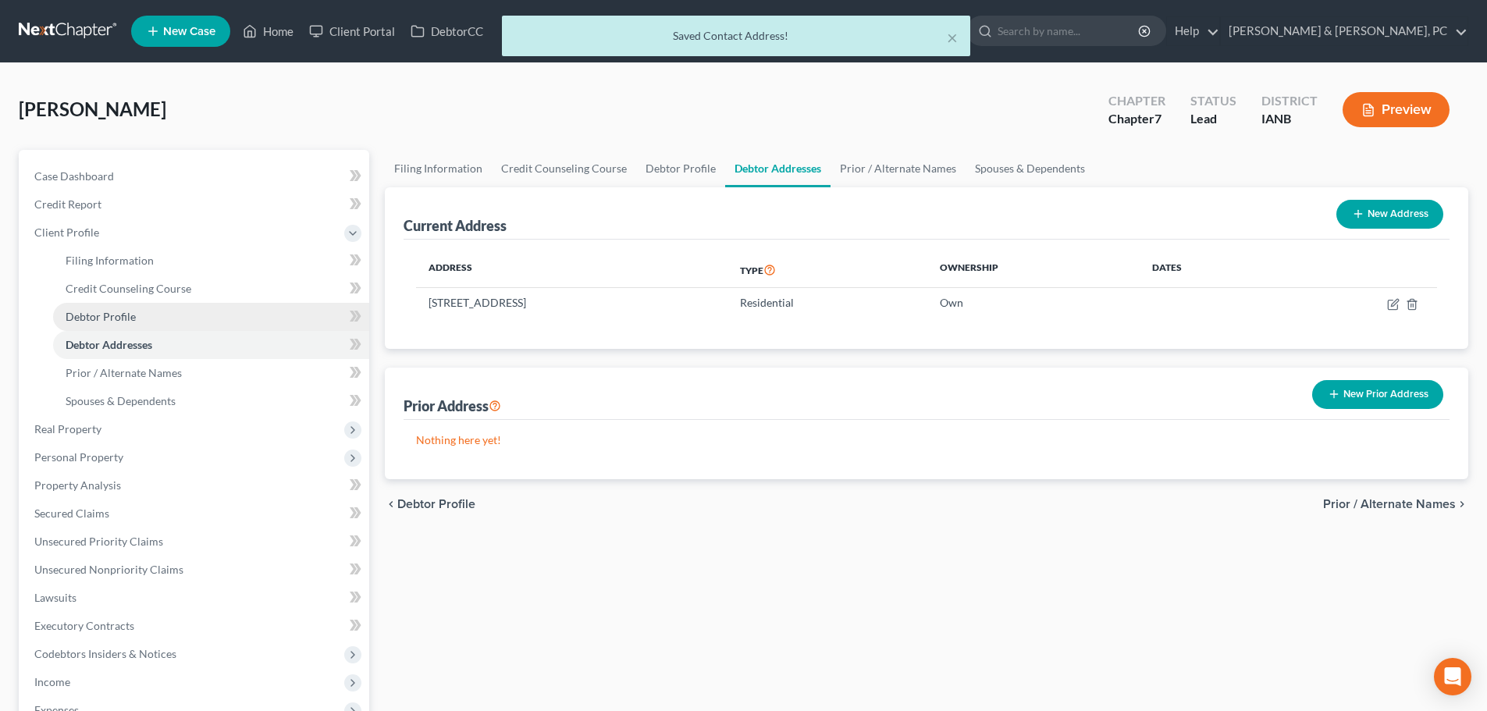
click at [145, 315] on link "Debtor Profile" at bounding box center [211, 317] width 316 height 28
select select "0"
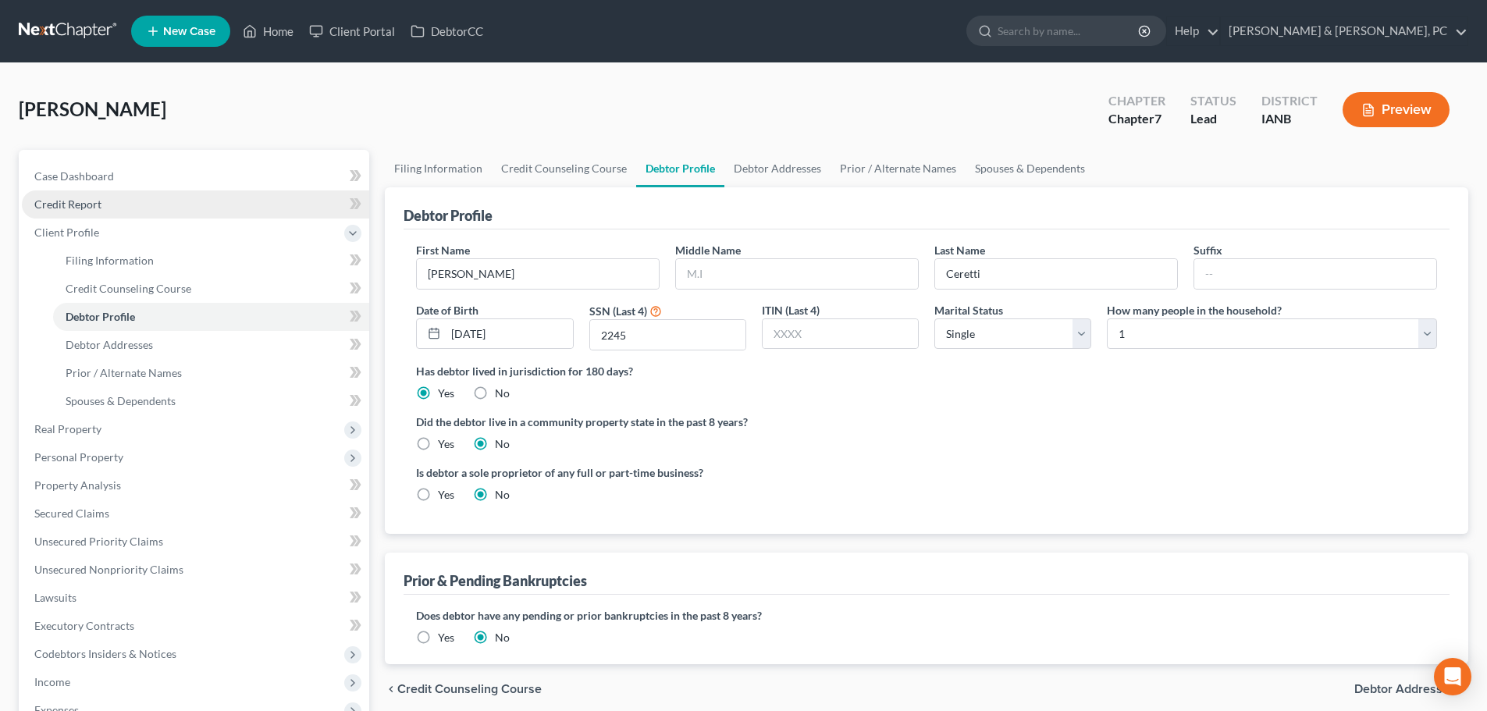
click at [90, 210] on span "Credit Report" at bounding box center [67, 203] width 67 height 13
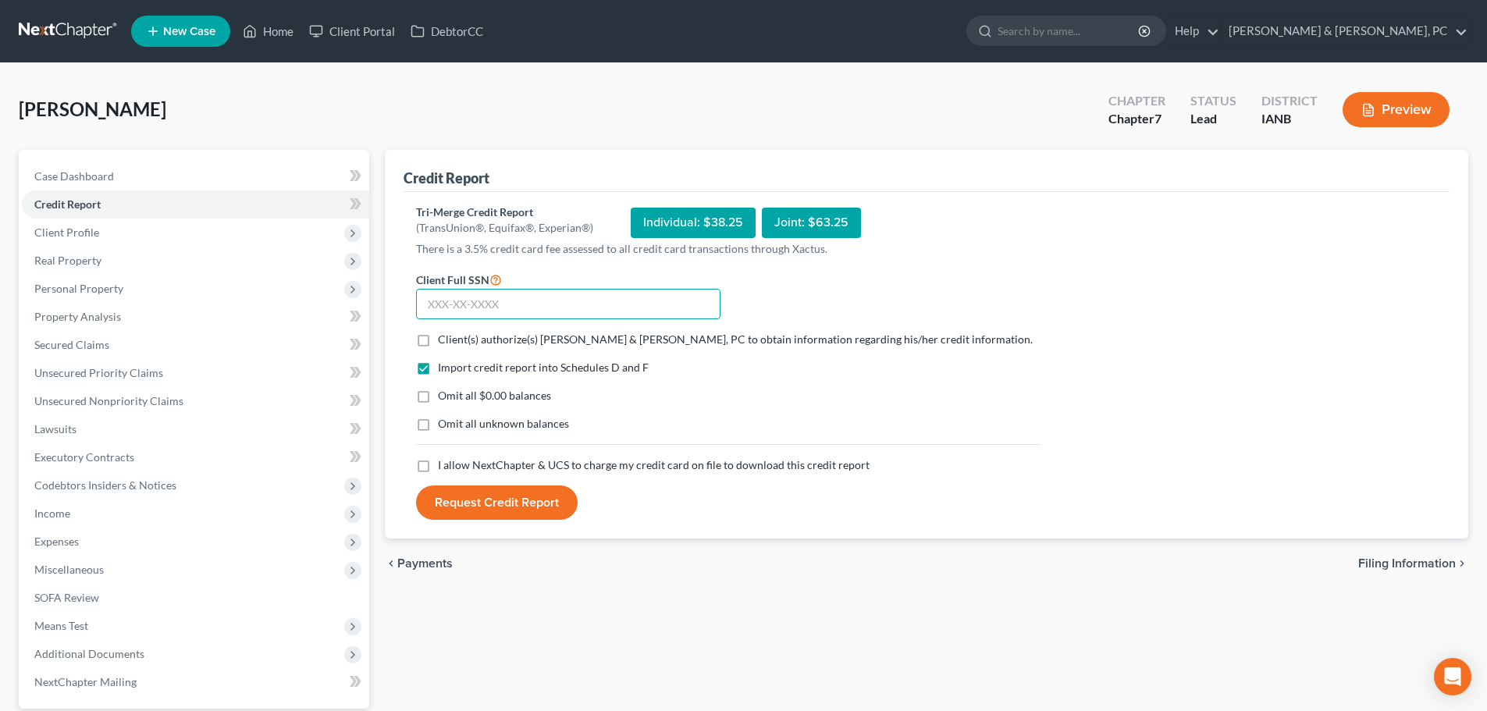
click at [617, 295] on input "text" at bounding box center [568, 304] width 304 height 31
paste input "481-76-2245"
type input "481-76-2245"
drag, startPoint x: 427, startPoint y: 336, endPoint x: 441, endPoint y: 366, distance: 32.8
click at [438, 336] on label "Client(s) authorize(s) [PERSON_NAME] & [PERSON_NAME], PC to obtain information …" at bounding box center [735, 340] width 595 height 16
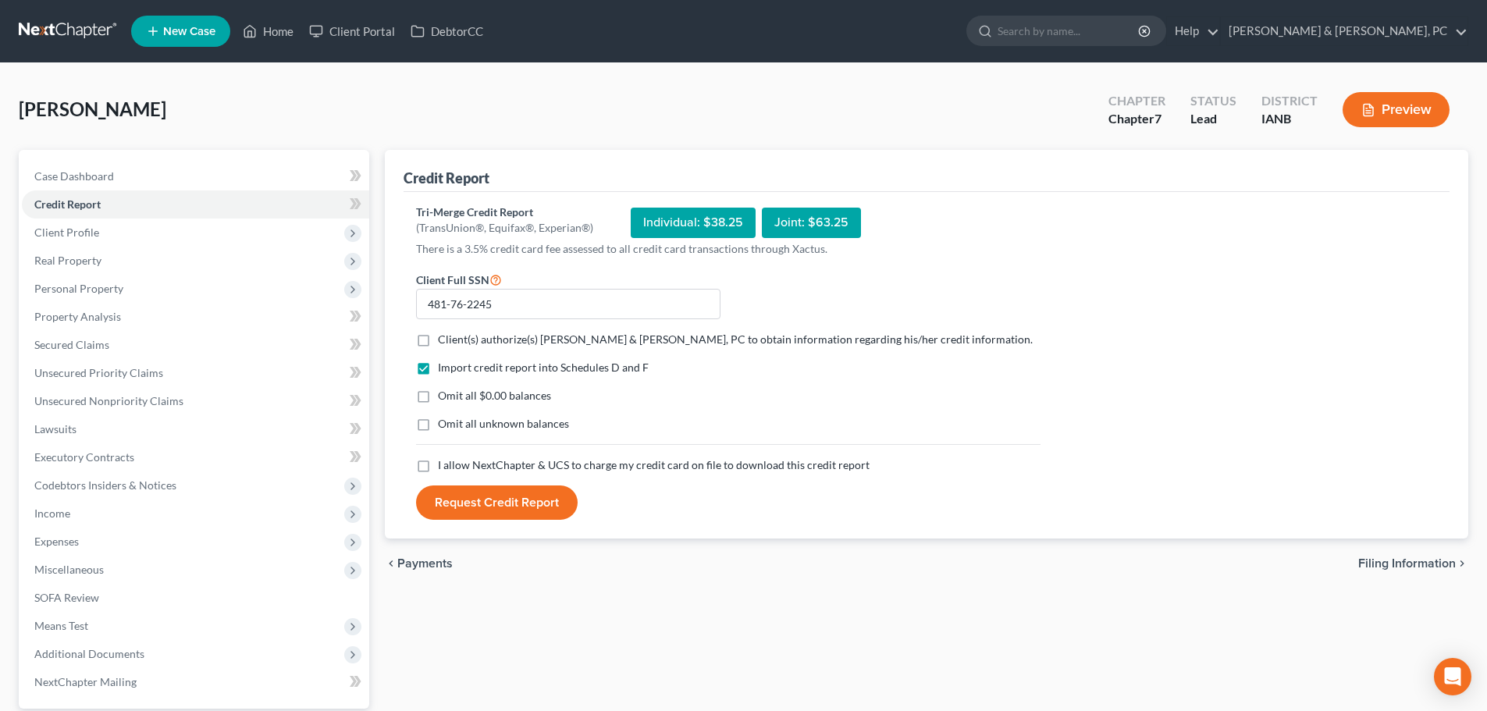
click at [444, 336] on input "Client(s) authorize(s) [PERSON_NAME] & [PERSON_NAME], PC to obtain information …" at bounding box center [449, 337] width 10 height 10
checkbox input "true"
click at [438, 399] on label "Omit all $0.00 balances" at bounding box center [494, 396] width 113 height 16
click at [444, 398] on input "Omit all $0.00 balances" at bounding box center [449, 393] width 10 height 10
checkbox input "true"
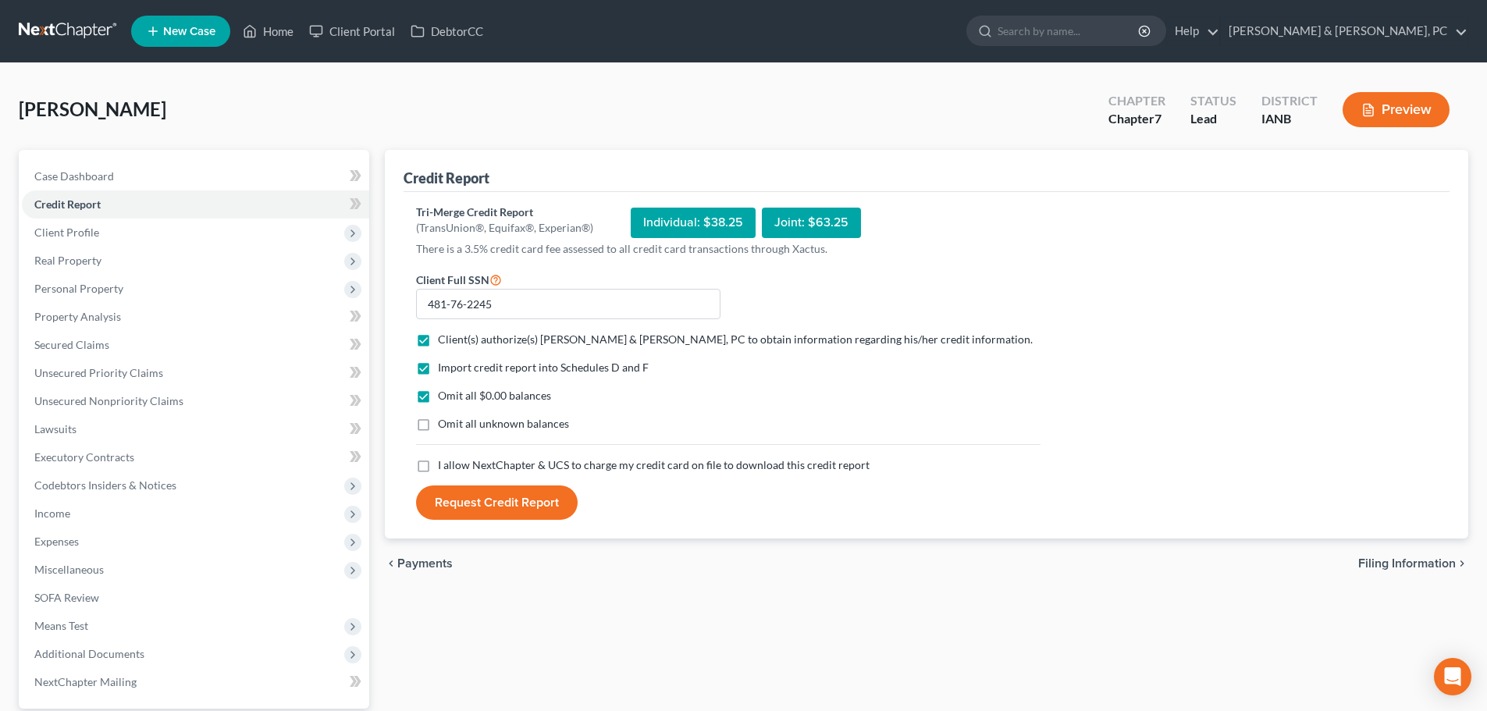
click at [438, 421] on label "Omit all unknown balances" at bounding box center [503, 424] width 131 height 16
click at [444, 421] on input "Omit all unknown balances" at bounding box center [449, 421] width 10 height 10
checkbox input "true"
click at [438, 468] on label "I allow NextChapter & UCS to charge my credit card on file to download this cre…" at bounding box center [654, 465] width 432 height 16
click at [444, 468] on input "I allow NextChapter & UCS to charge my credit card on file to download this cre…" at bounding box center [449, 462] width 10 height 10
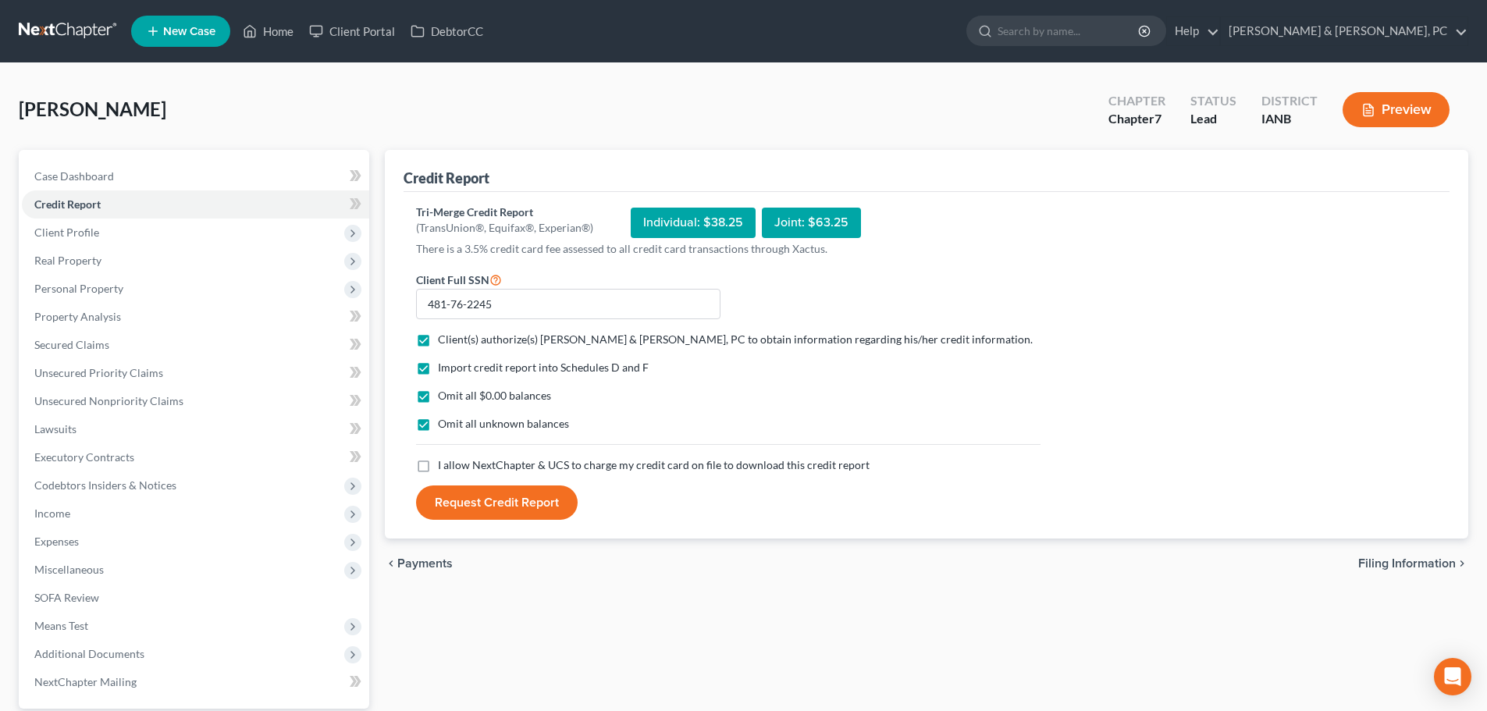
checkbox input "true"
click at [534, 500] on button "Request Credit Report" at bounding box center [497, 502] width 162 height 34
